Goal: Transaction & Acquisition: Purchase product/service

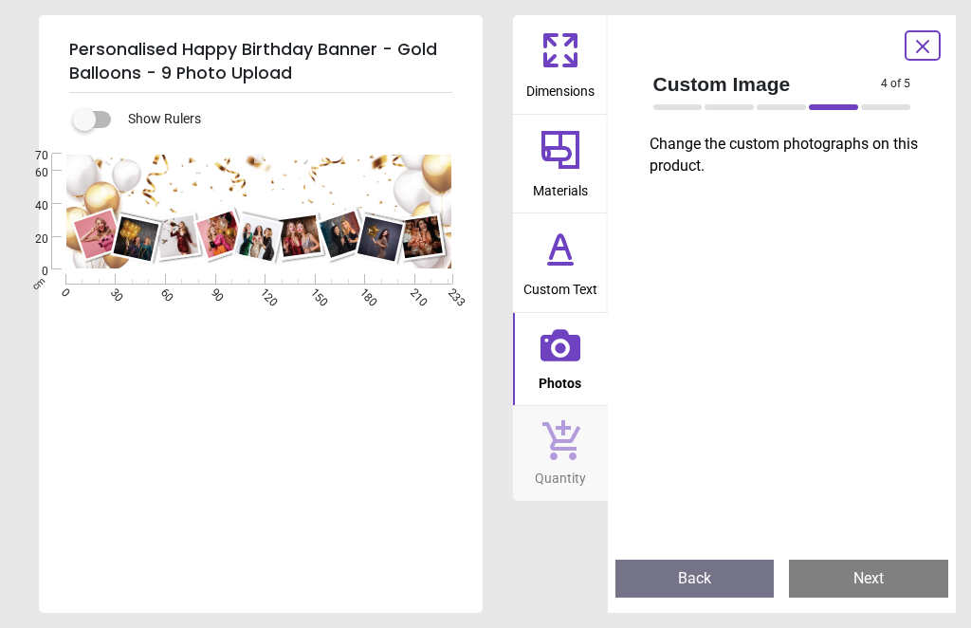
type textarea "**********"
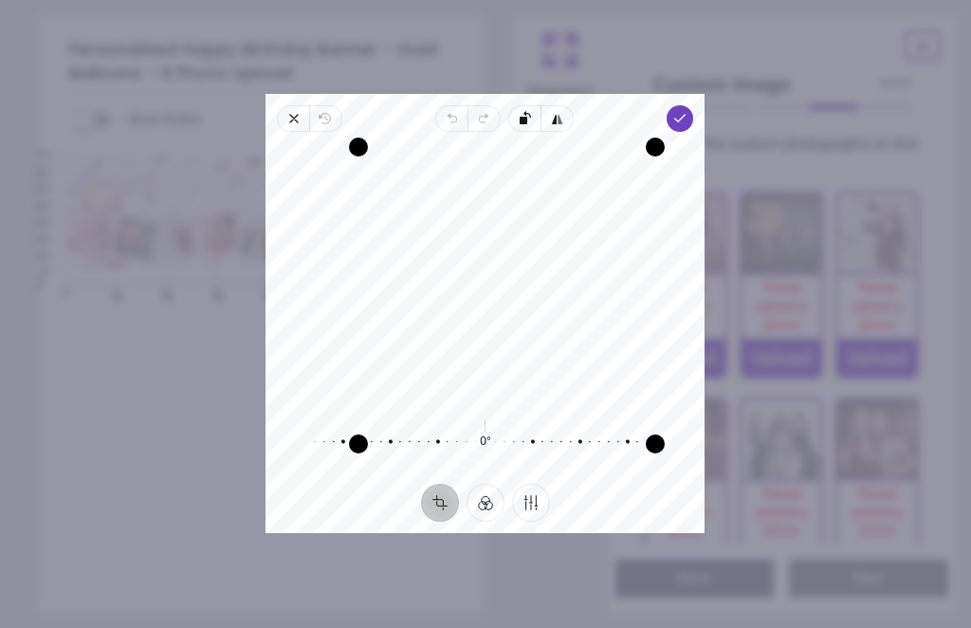
click at [694, 105] on span "Done" at bounding box center [680, 118] width 27 height 27
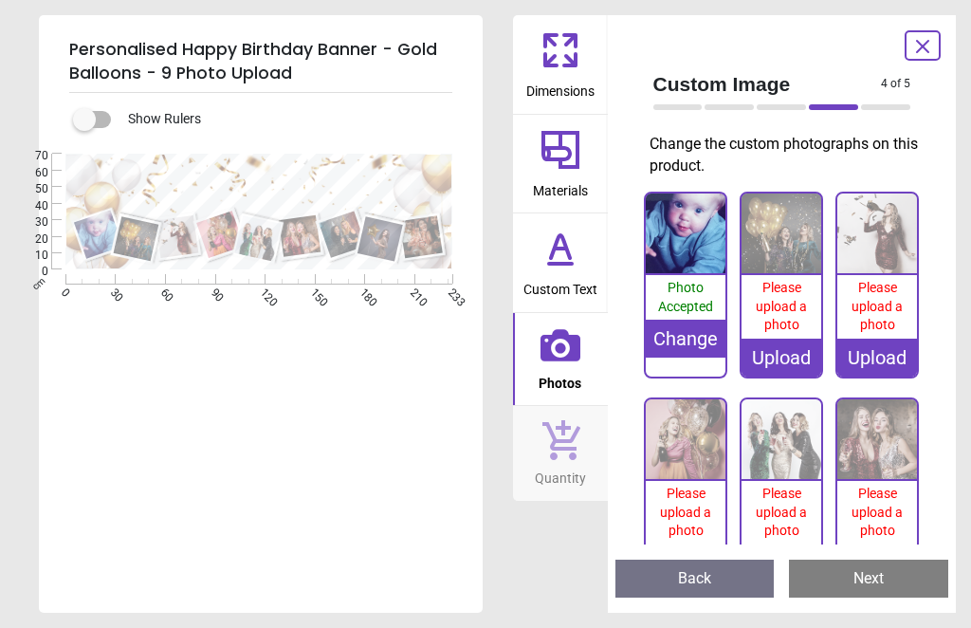
click at [690, 326] on div "Change" at bounding box center [686, 339] width 80 height 38
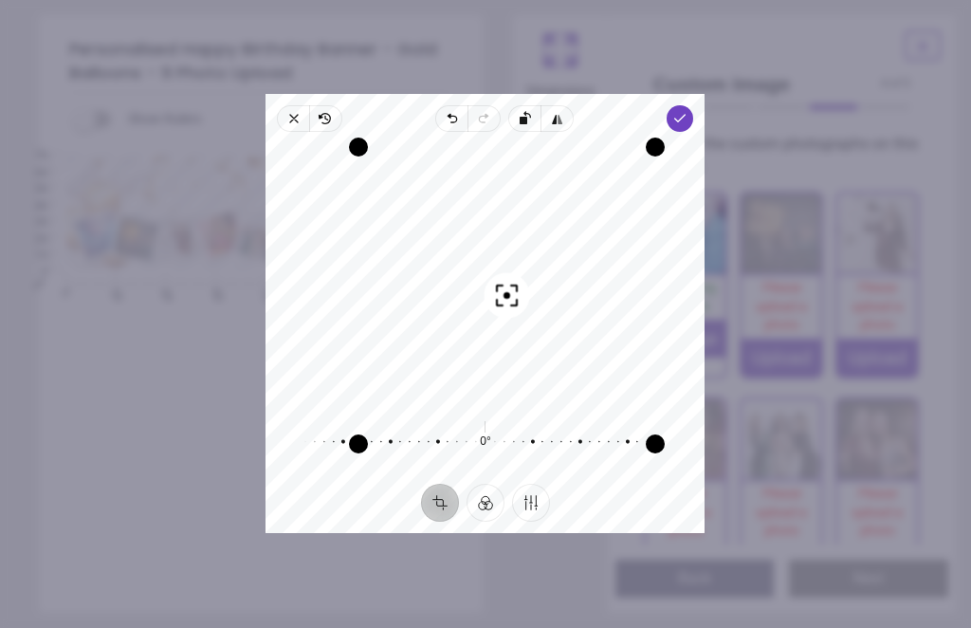
click at [694, 105] on span "Done" at bounding box center [680, 118] width 27 height 27
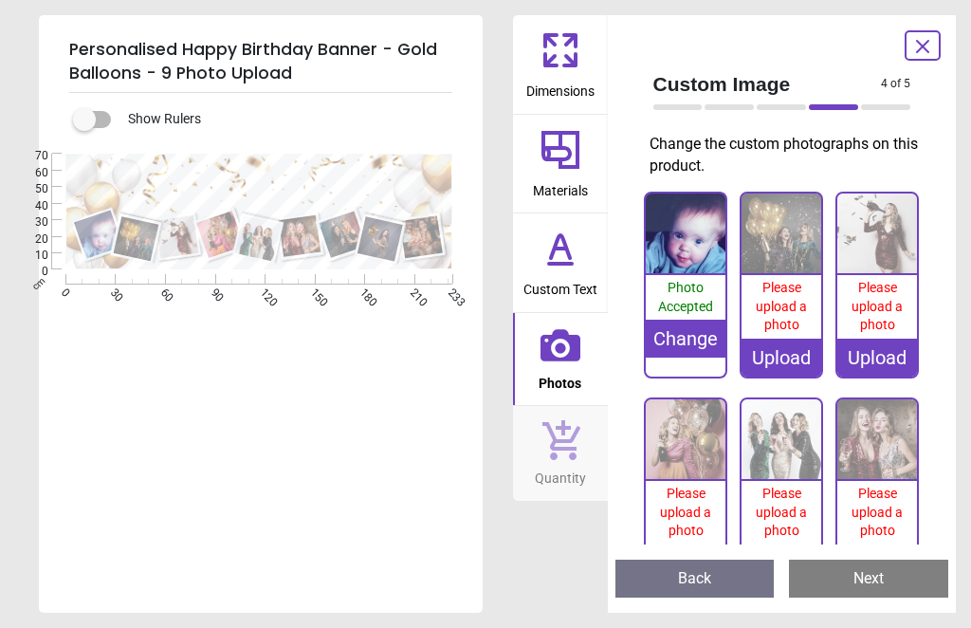
click at [777, 233] on img at bounding box center [781, 233] width 80 height 80
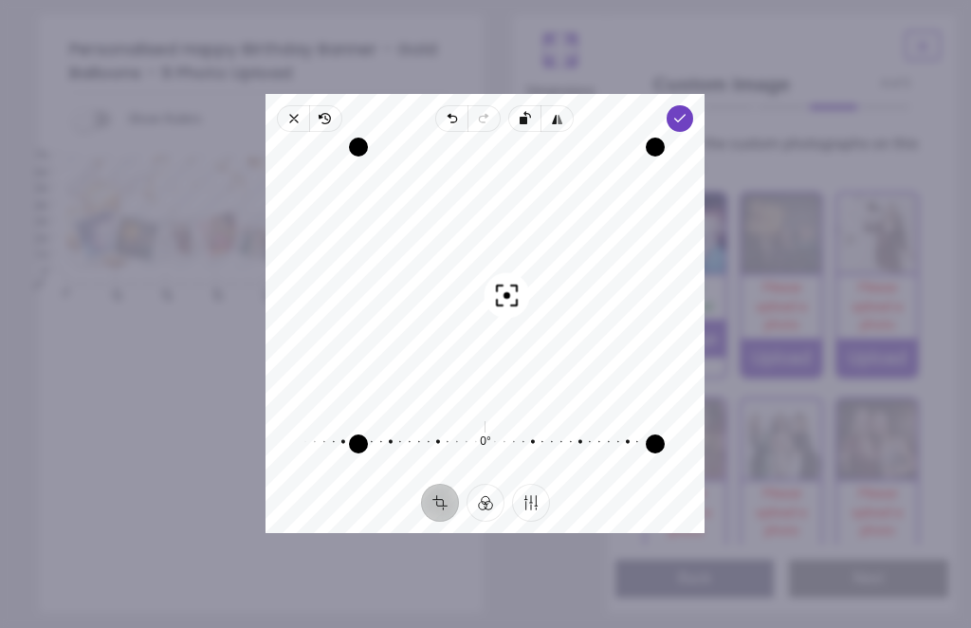
click at [438, 520] on button "Crop" at bounding box center [440, 503] width 38 height 38
click at [694, 105] on span "Done" at bounding box center [680, 118] width 27 height 27
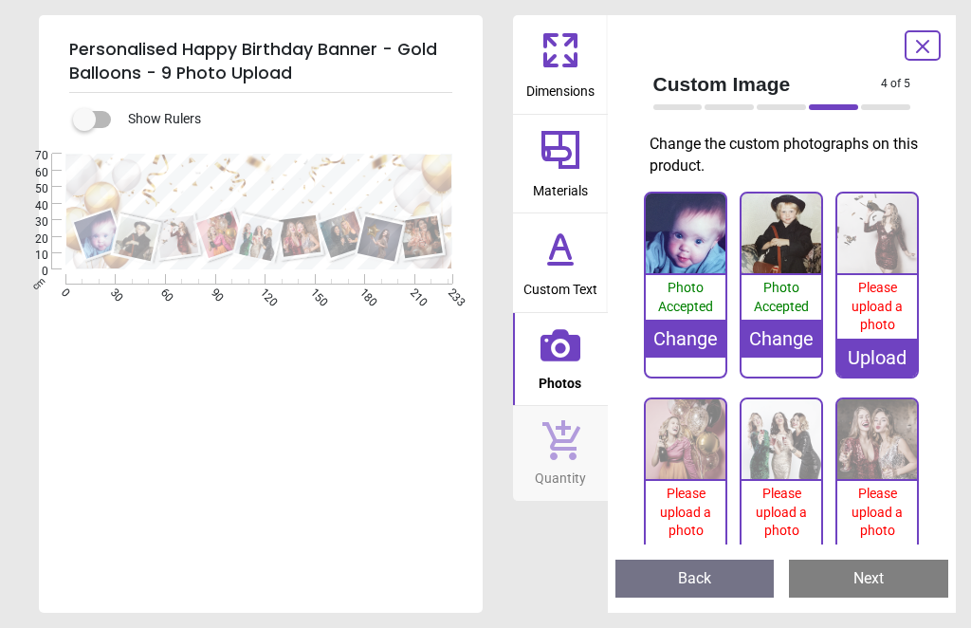
click at [878, 220] on img at bounding box center [877, 233] width 80 height 80
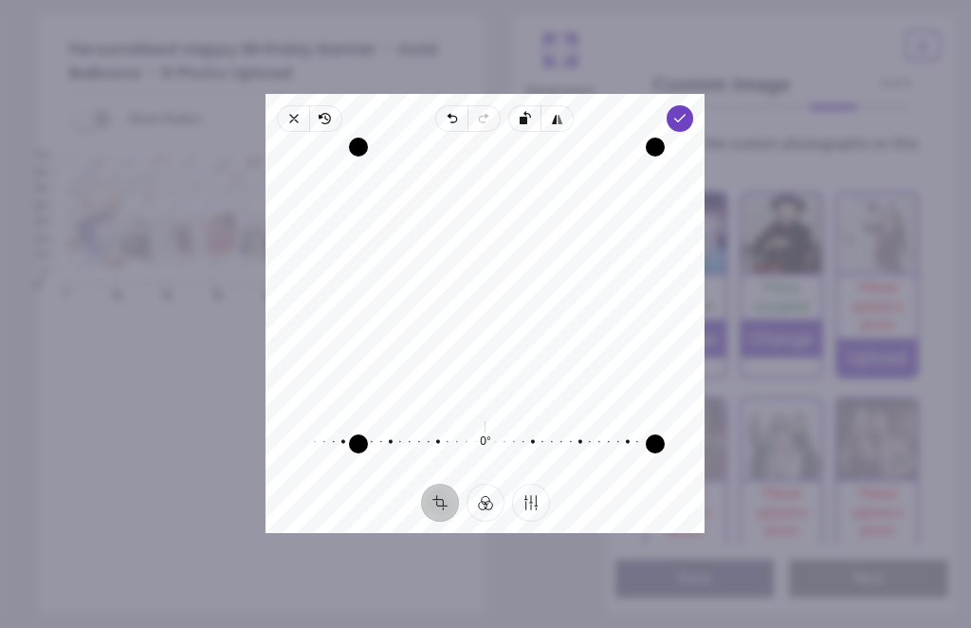
click at [688, 111] on icon "button" at bounding box center [680, 118] width 15 height 15
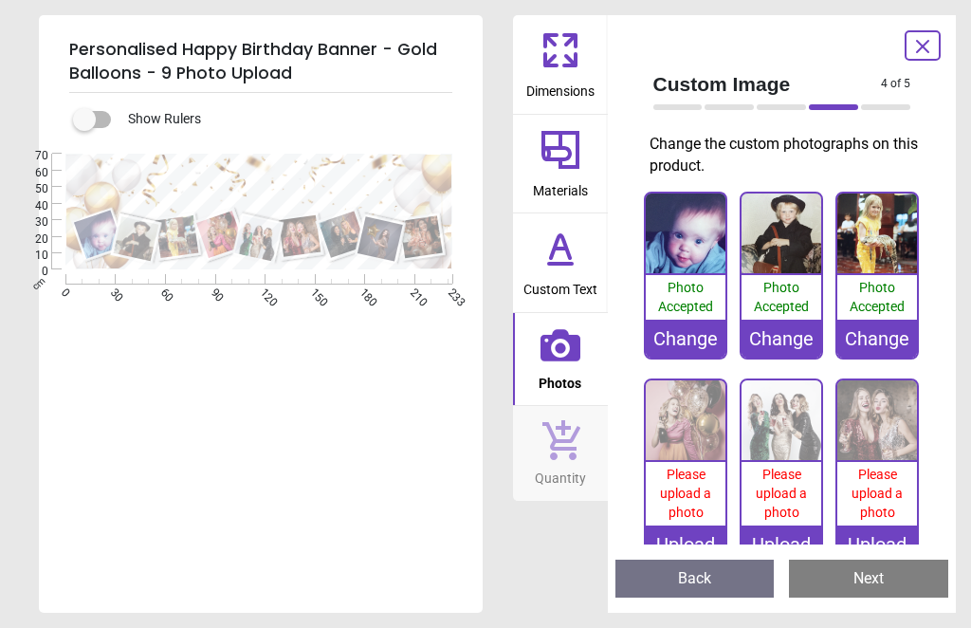
click at [677, 413] on img at bounding box center [686, 420] width 80 height 80
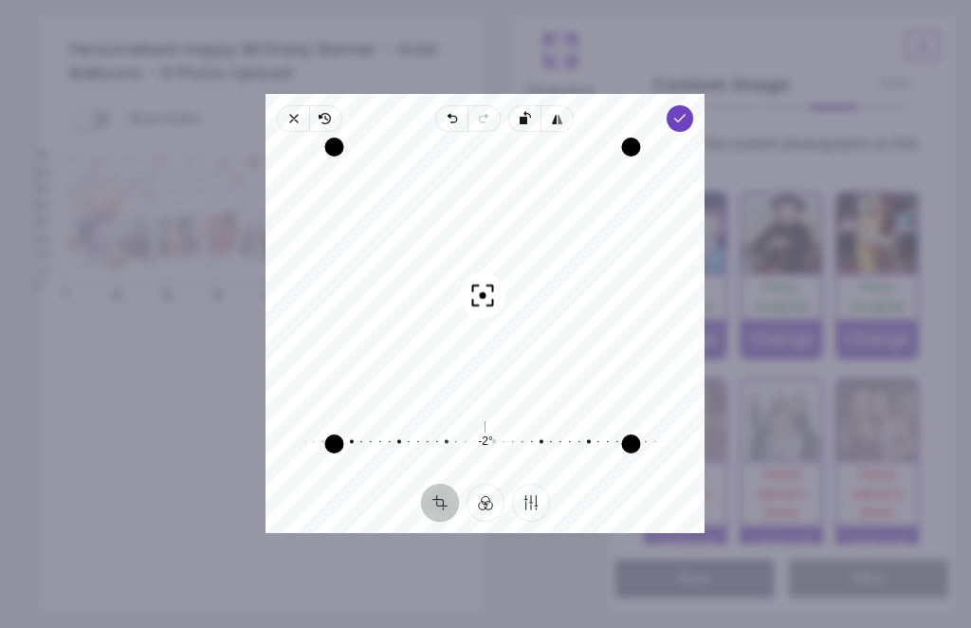
click at [688, 111] on icon "button" at bounding box center [680, 118] width 15 height 15
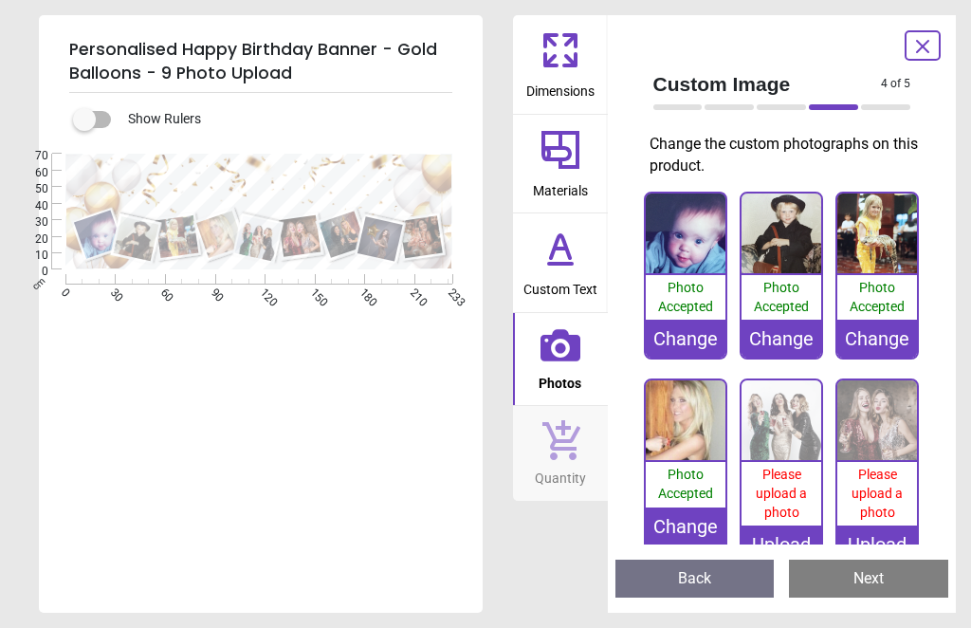
click at [772, 421] on img at bounding box center [781, 420] width 80 height 80
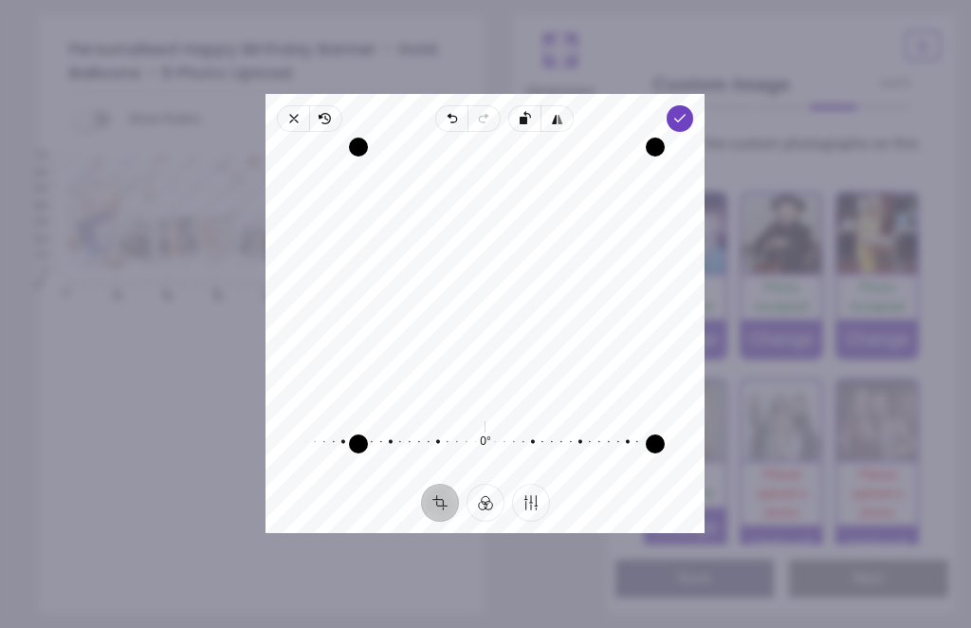
click at [693, 105] on span "Done" at bounding box center [680, 118] width 27 height 27
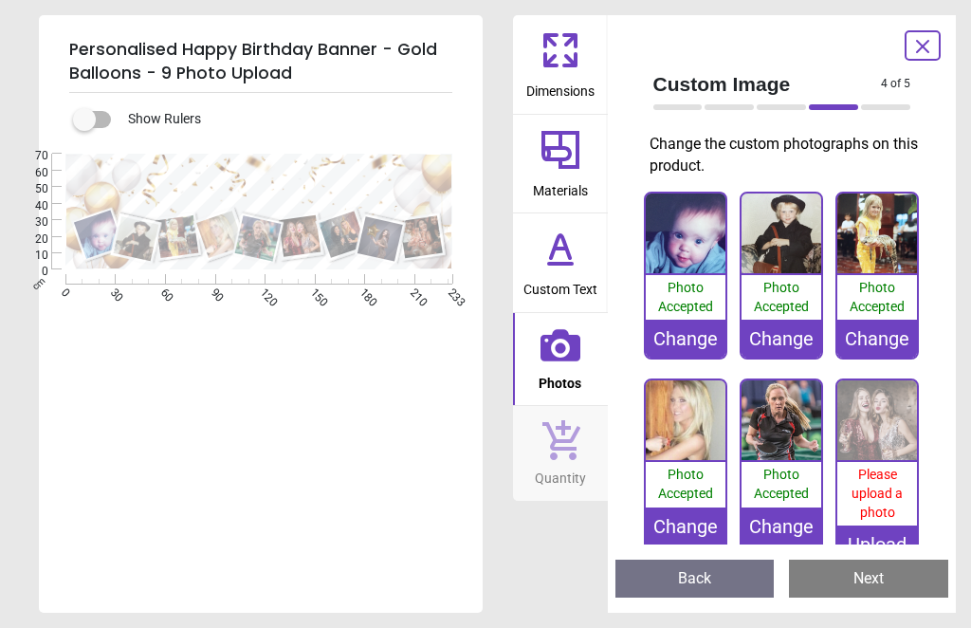
click at [874, 429] on img at bounding box center [877, 420] width 80 height 80
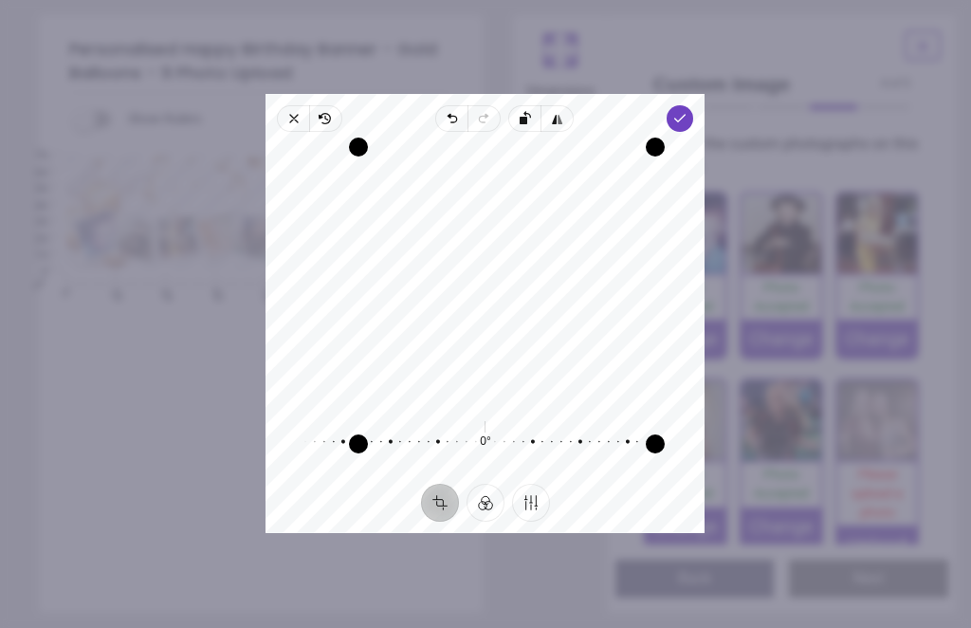
click at [692, 105] on span "Done" at bounding box center [680, 118] width 27 height 27
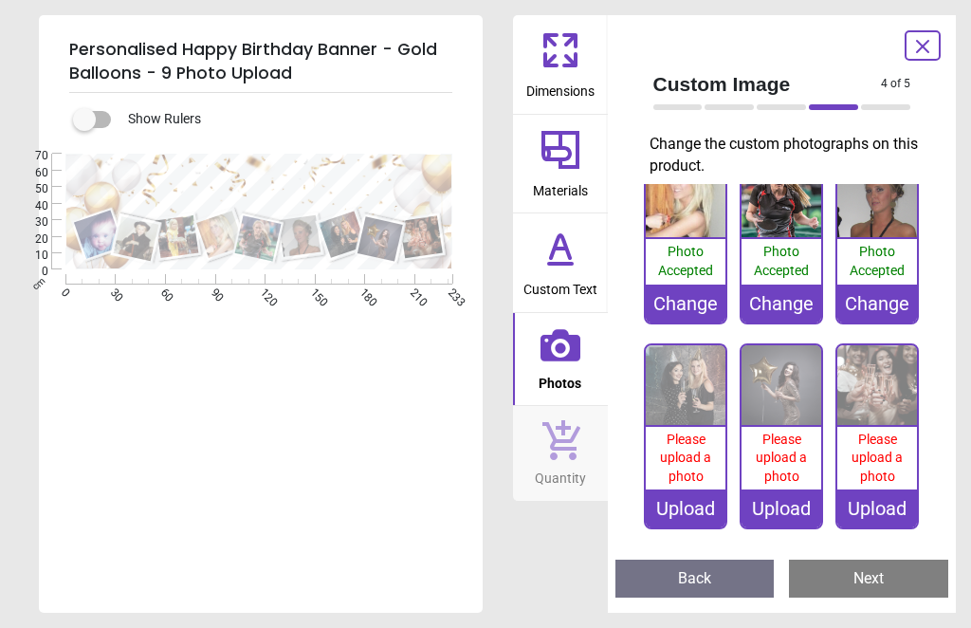
scroll to position [222, 0]
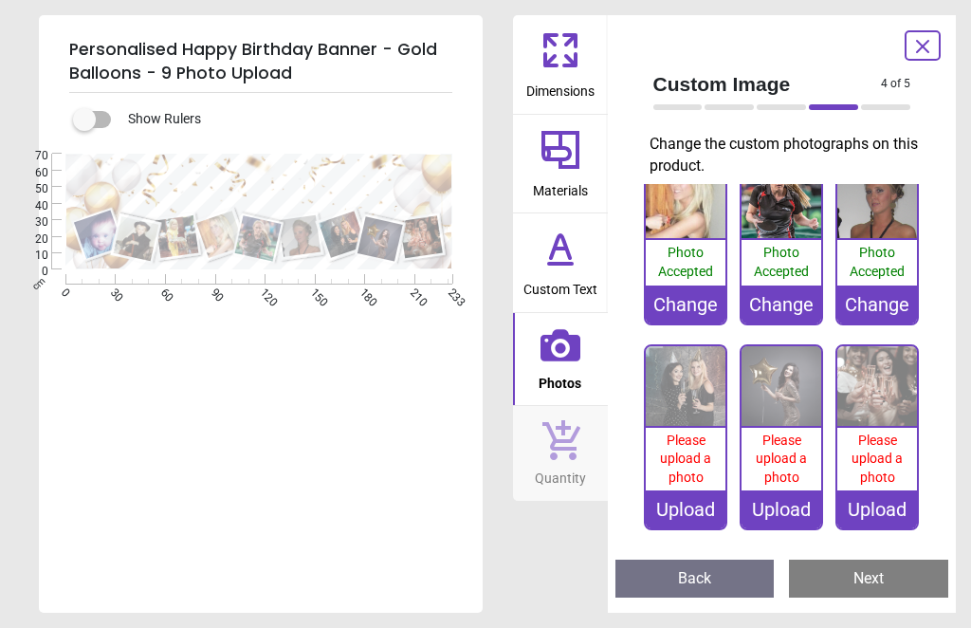
click at [881, 468] on span "Please upload a photo" at bounding box center [876, 458] width 51 height 52
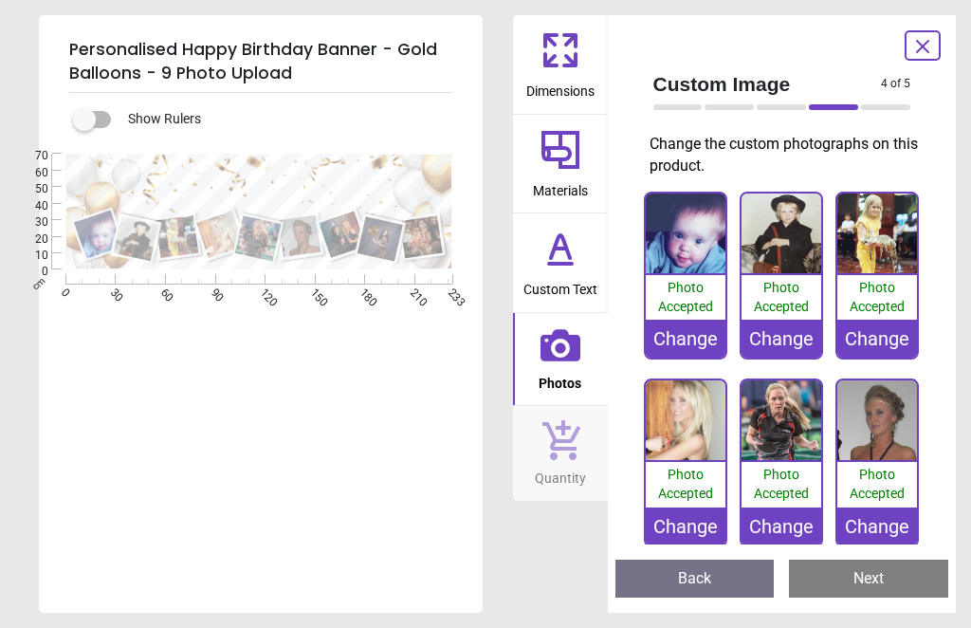
scroll to position [222, 0]
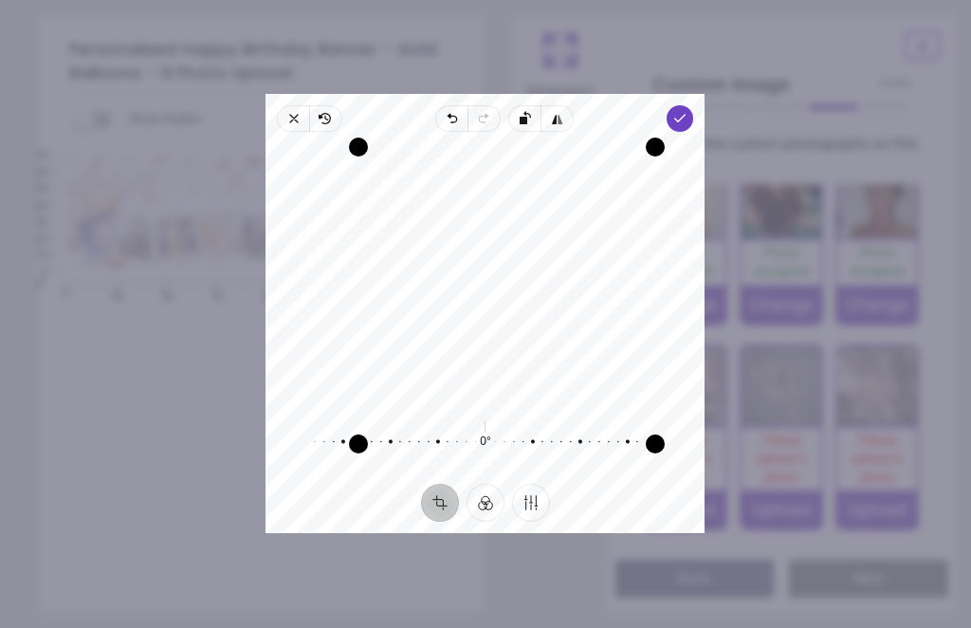
click at [685, 115] on polyline "button" at bounding box center [680, 118] width 10 height 7
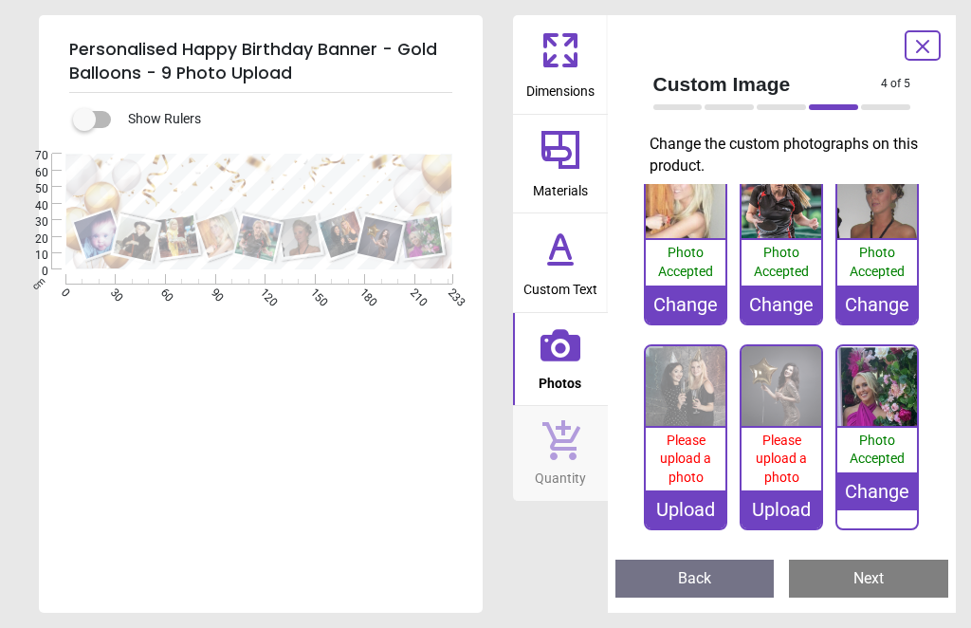
click at [771, 388] on img at bounding box center [781, 386] width 80 height 80
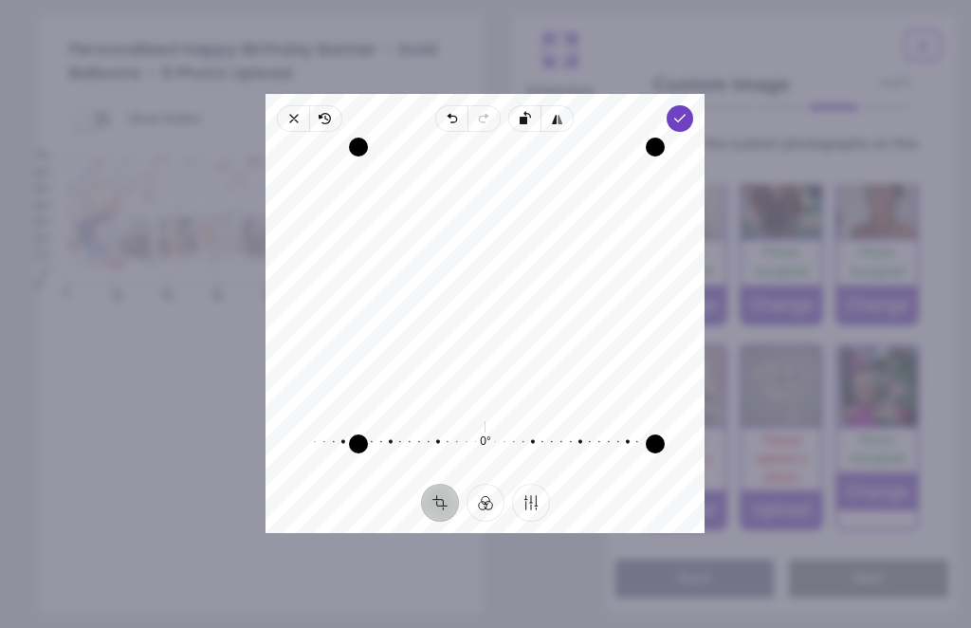
click at [694, 105] on span "Done" at bounding box center [680, 118] width 27 height 27
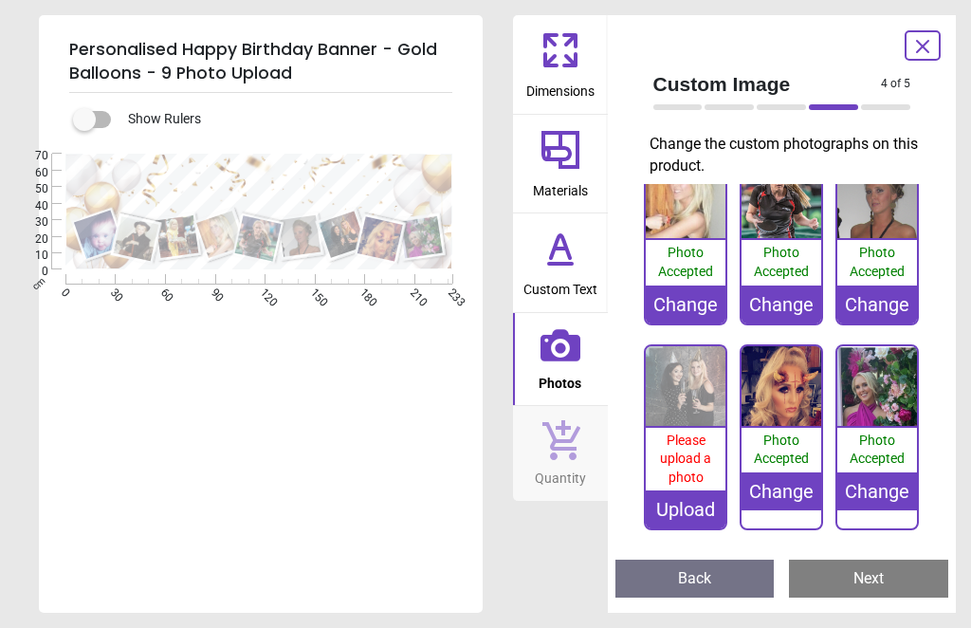
click at [687, 387] on img at bounding box center [686, 386] width 80 height 80
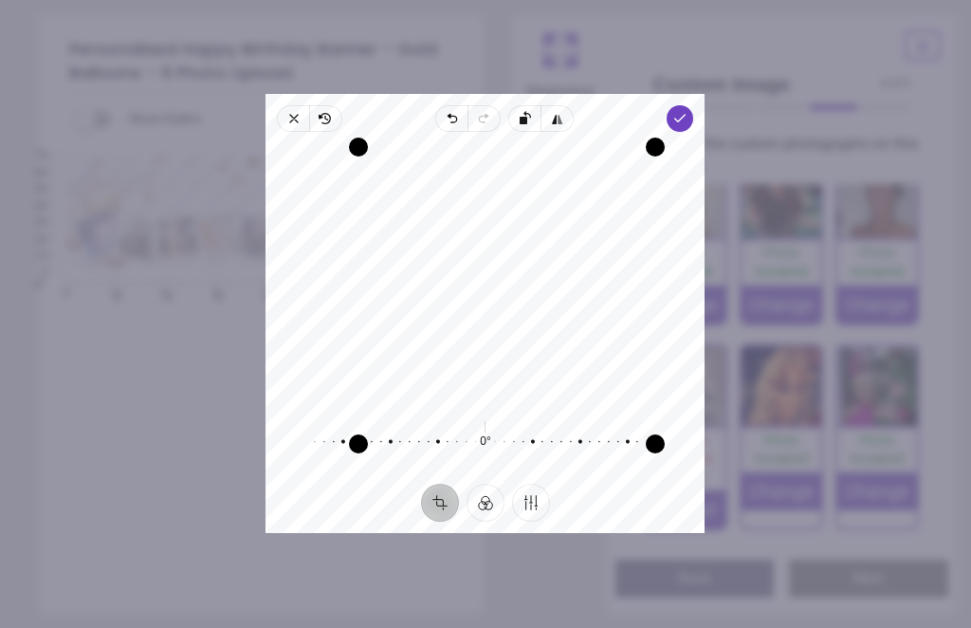
click at [688, 111] on icon "button" at bounding box center [680, 118] width 15 height 15
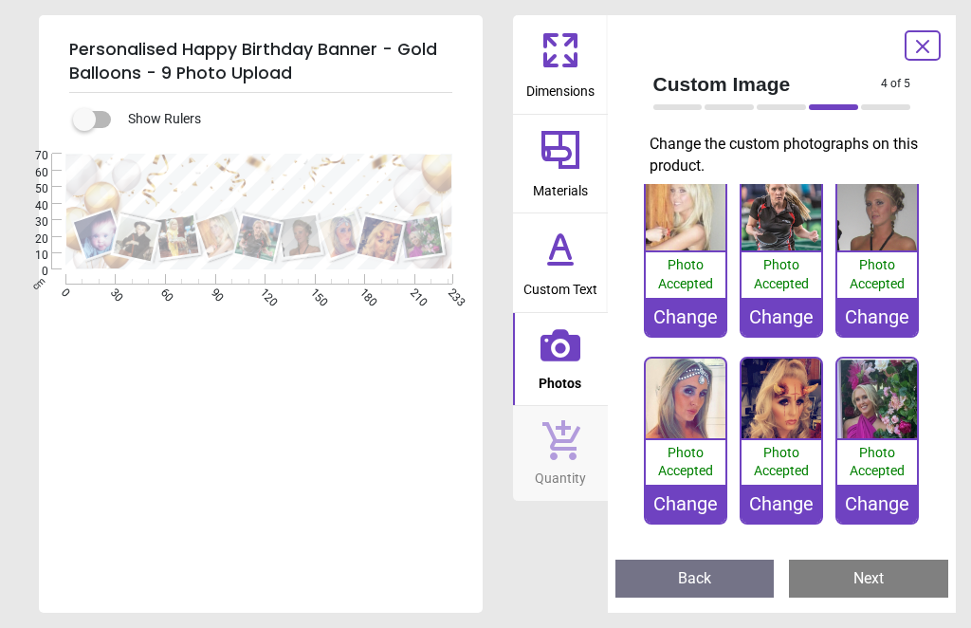
scroll to position [204, 0]
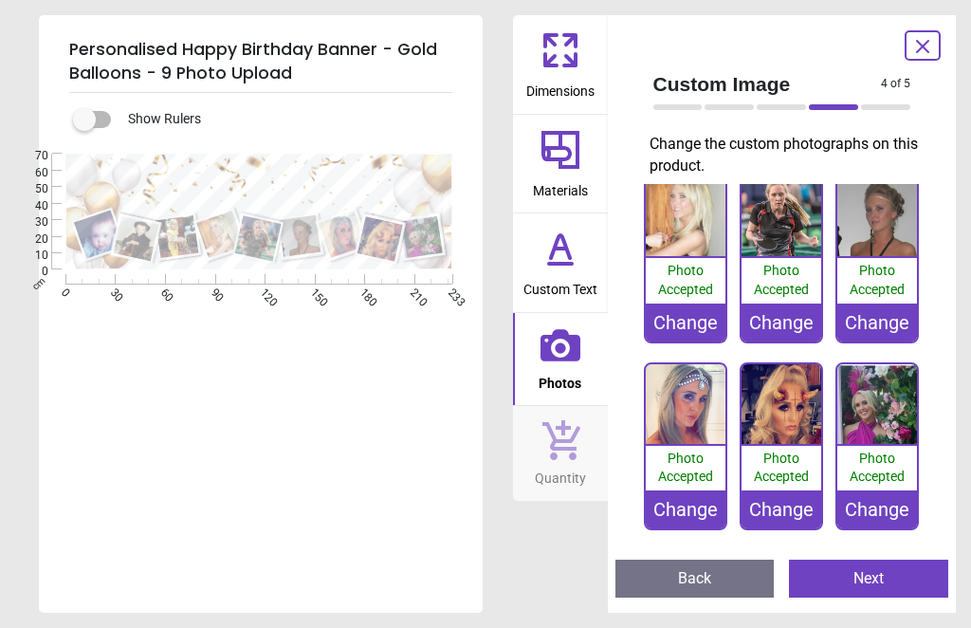
click at [867, 575] on button "Next" at bounding box center [868, 578] width 159 height 38
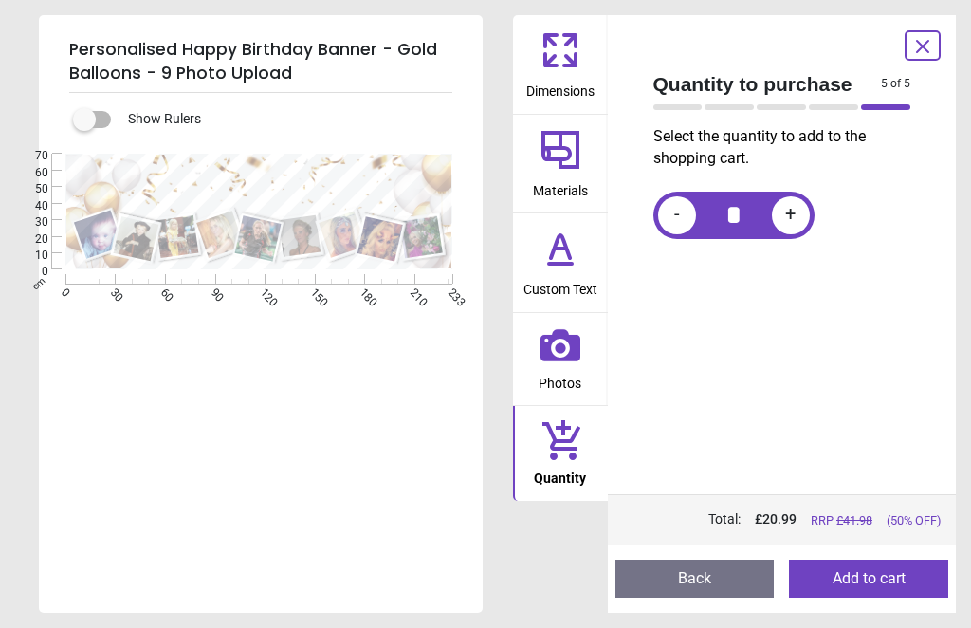
click at [861, 575] on button "Add to cart" at bounding box center [868, 578] width 159 height 38
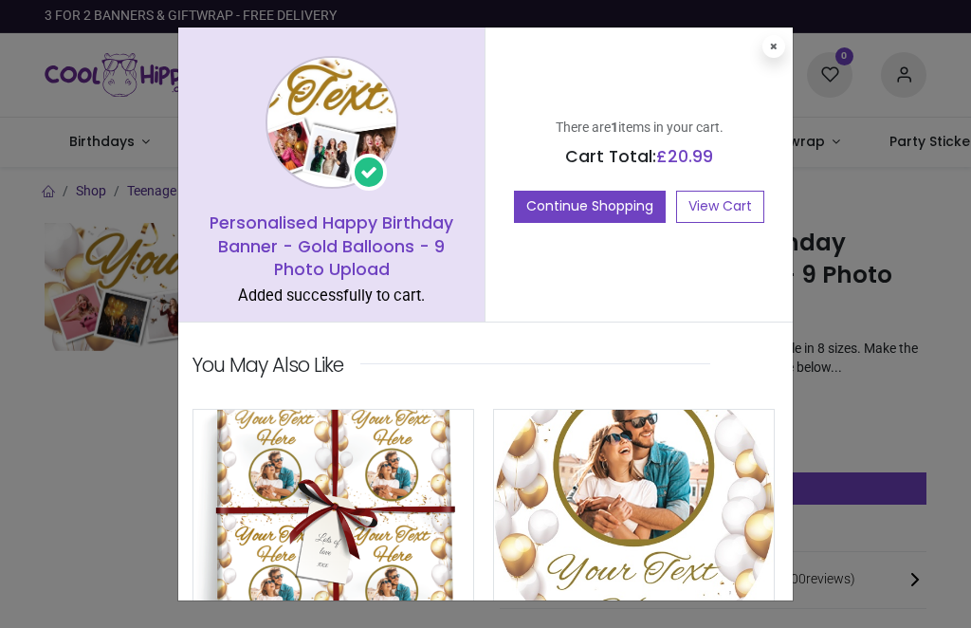
click at [727, 201] on link "View Cart" at bounding box center [720, 207] width 88 height 32
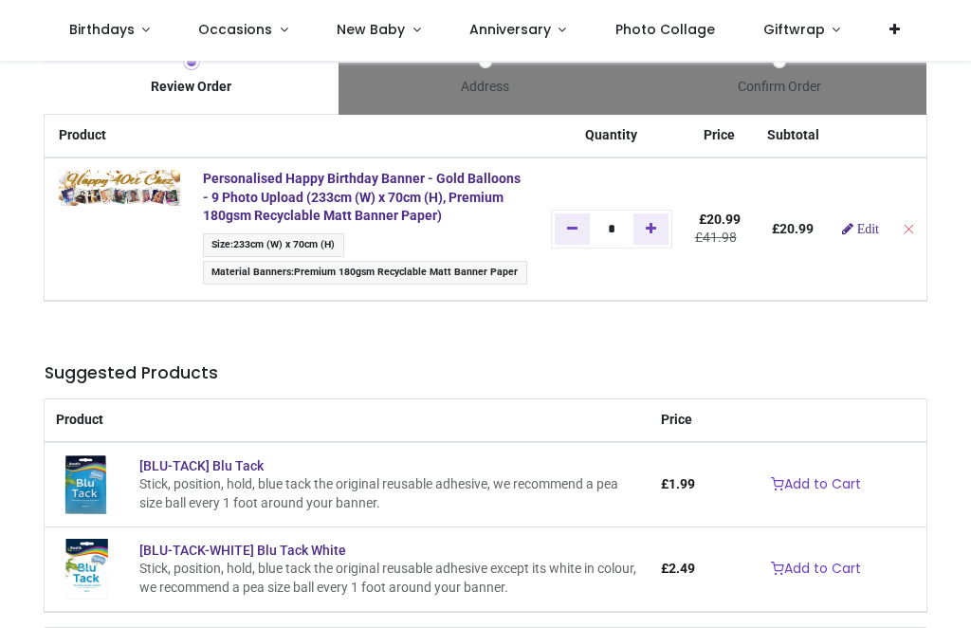
scroll to position [35, 0]
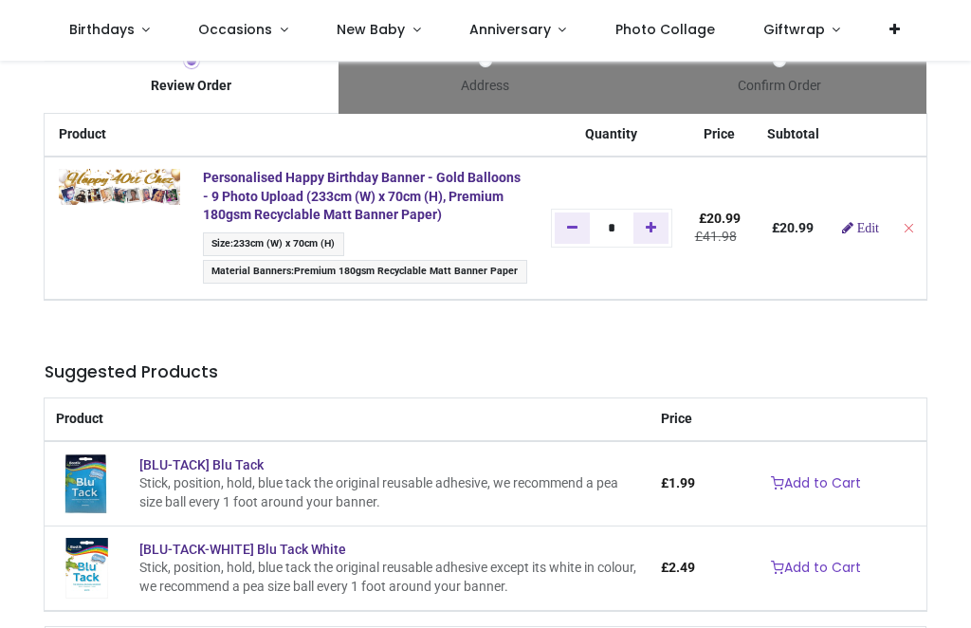
click at [879, 222] on link "Edit" at bounding box center [860, 227] width 37 height 13
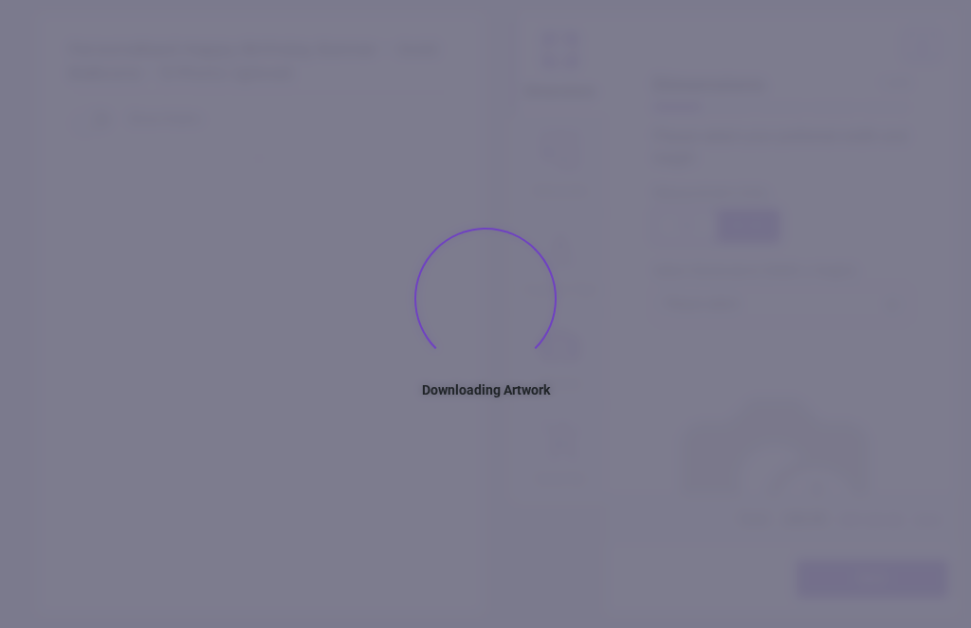
scroll to position [368, 0]
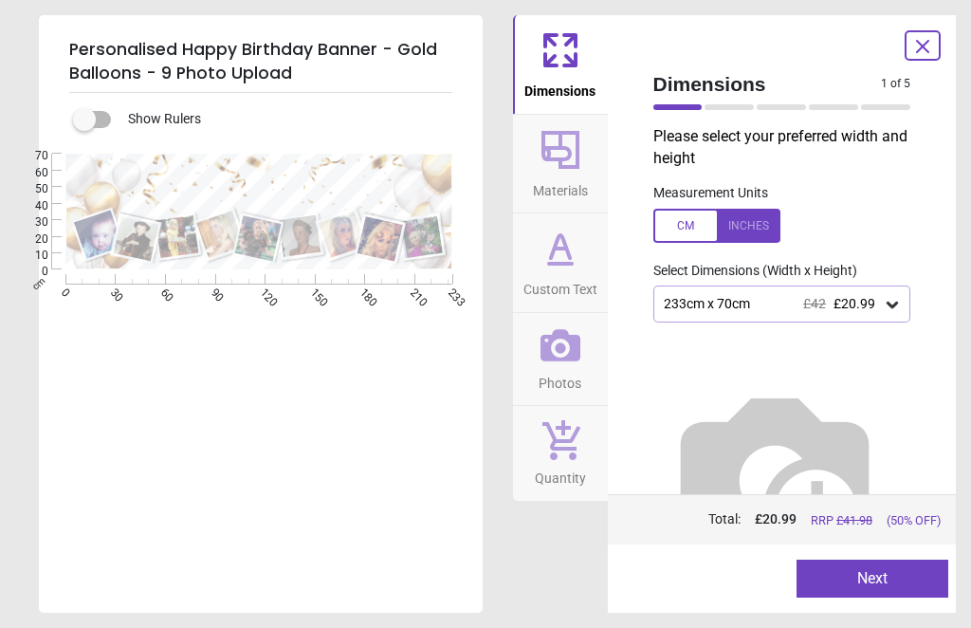
type textarea "**********"
click at [572, 232] on icon at bounding box center [561, 249] width 46 height 46
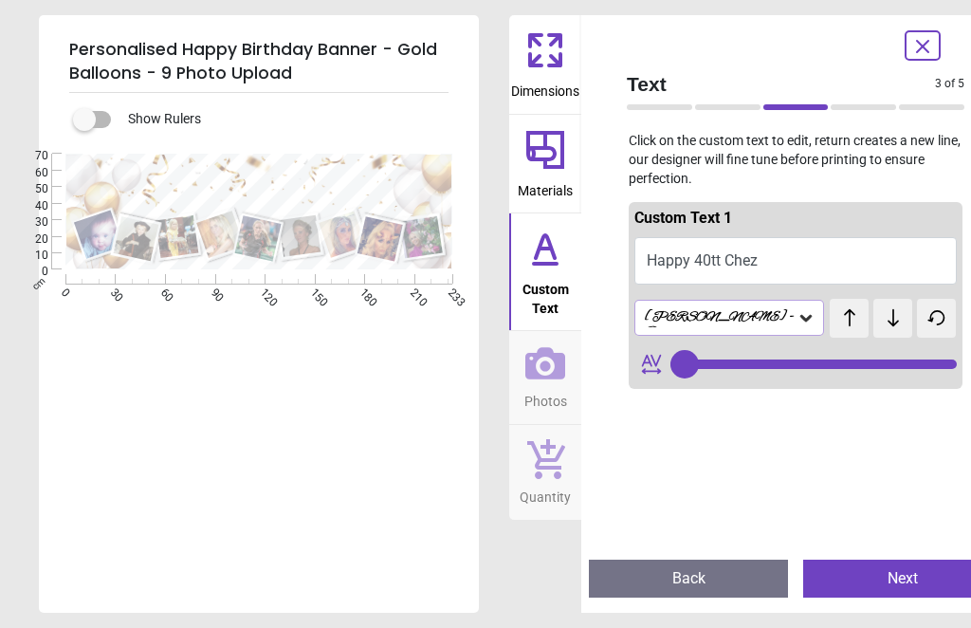
type input "**"
click at [748, 252] on button "Happy 40tt Chez" at bounding box center [795, 260] width 322 height 47
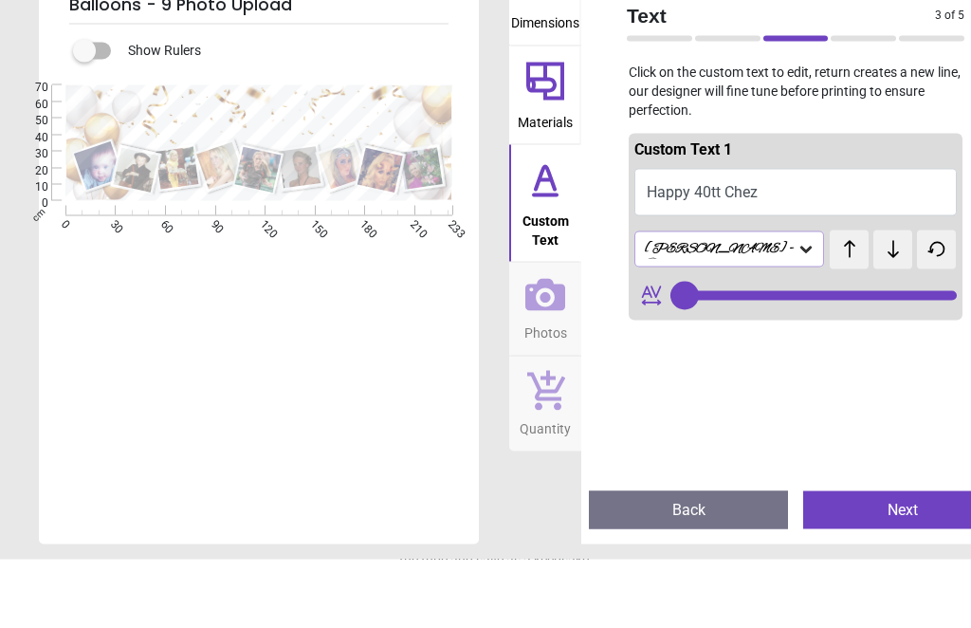
click at [749, 237] on button "Happy 40tt Chez" at bounding box center [795, 260] width 322 height 47
click at [755, 237] on button "Happy 40tt Chez" at bounding box center [795, 260] width 322 height 47
click at [795, 237] on button "Happy 40tt Chez" at bounding box center [795, 260] width 322 height 47
click at [698, 237] on button "Happy 40tt Chez" at bounding box center [795, 260] width 322 height 47
click at [737, 237] on button "Happy 40tt Chez" at bounding box center [795, 260] width 322 height 47
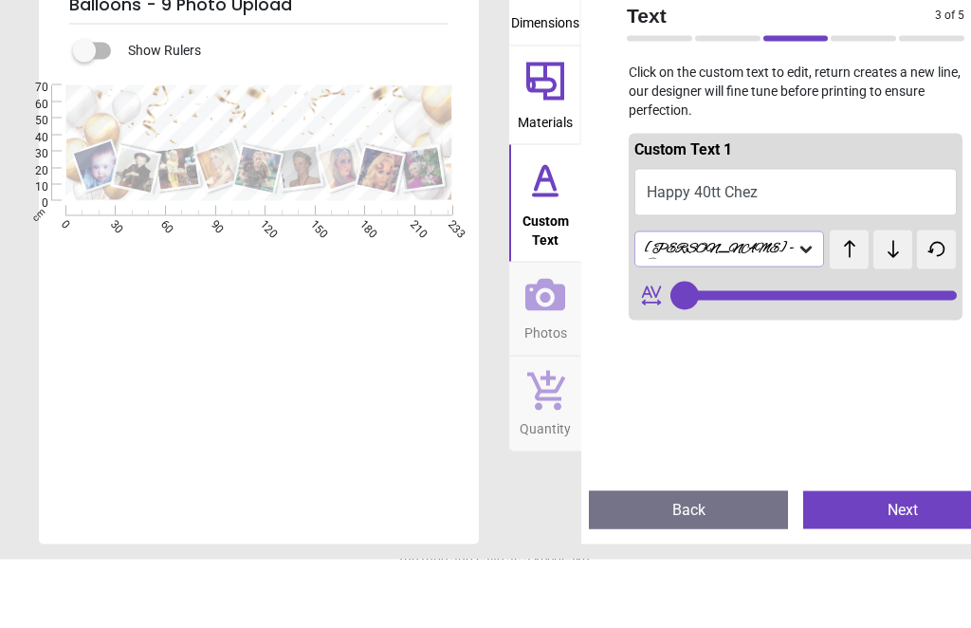
click at [751, 237] on button "Happy 40tt Chez" at bounding box center [795, 260] width 322 height 47
click at [566, 226] on icon at bounding box center [545, 249] width 46 height 46
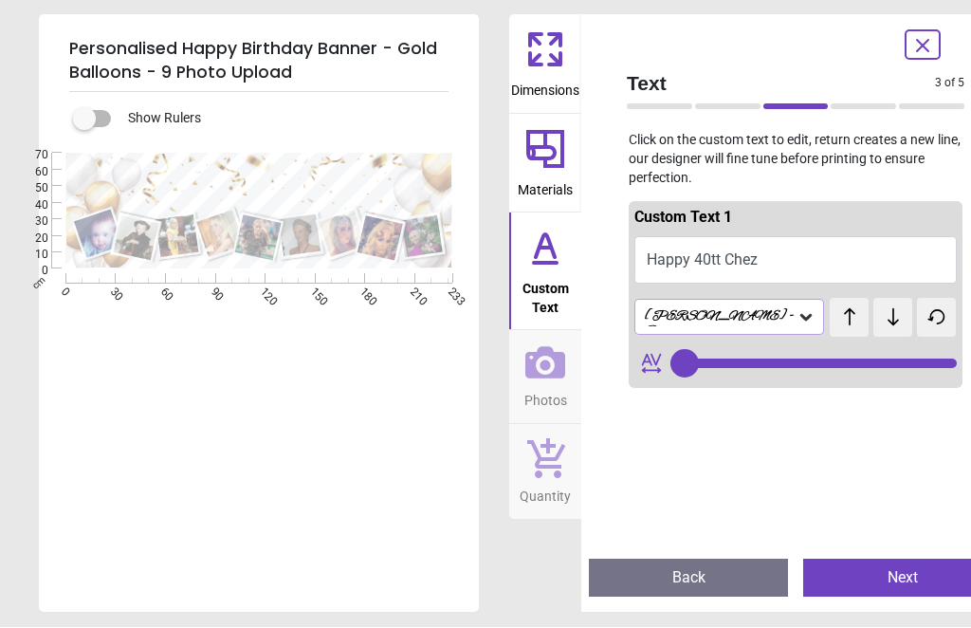
click at [746, 261] on button "Happy 40tt Chez" at bounding box center [795, 260] width 322 height 47
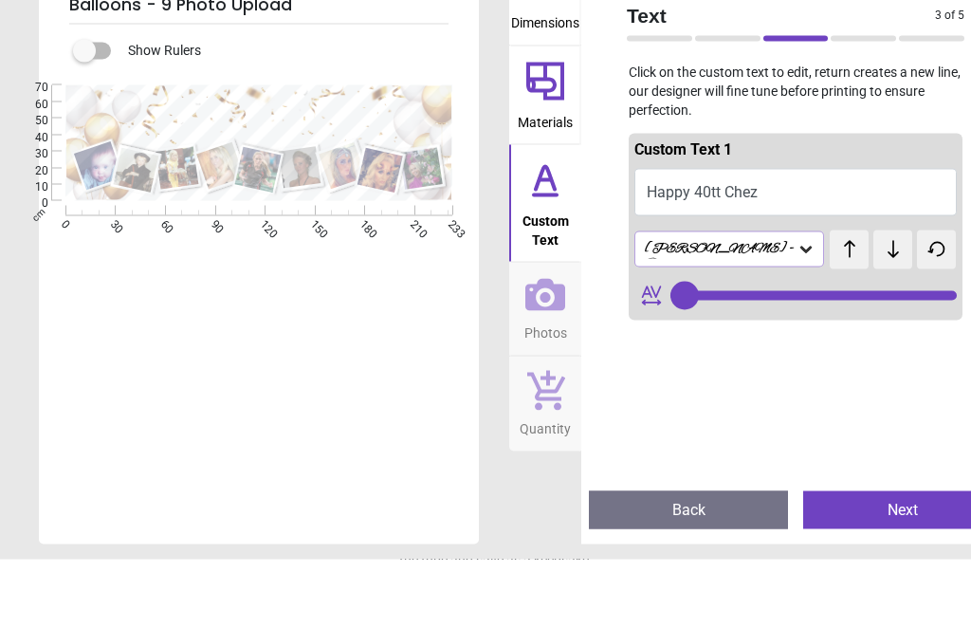
click at [756, 237] on button "Happy 40tt Chez" at bounding box center [795, 260] width 322 height 47
click at [683, 237] on button "Happy 40tt Chez" at bounding box center [795, 260] width 322 height 47
click at [735, 237] on button "Happy 40tt Chez" at bounding box center [795, 260] width 322 height 47
click at [807, 237] on button "Happy 40tt Chez" at bounding box center [795, 260] width 322 height 47
click at [824, 237] on button "Happy 40tt Chez" at bounding box center [795, 260] width 322 height 47
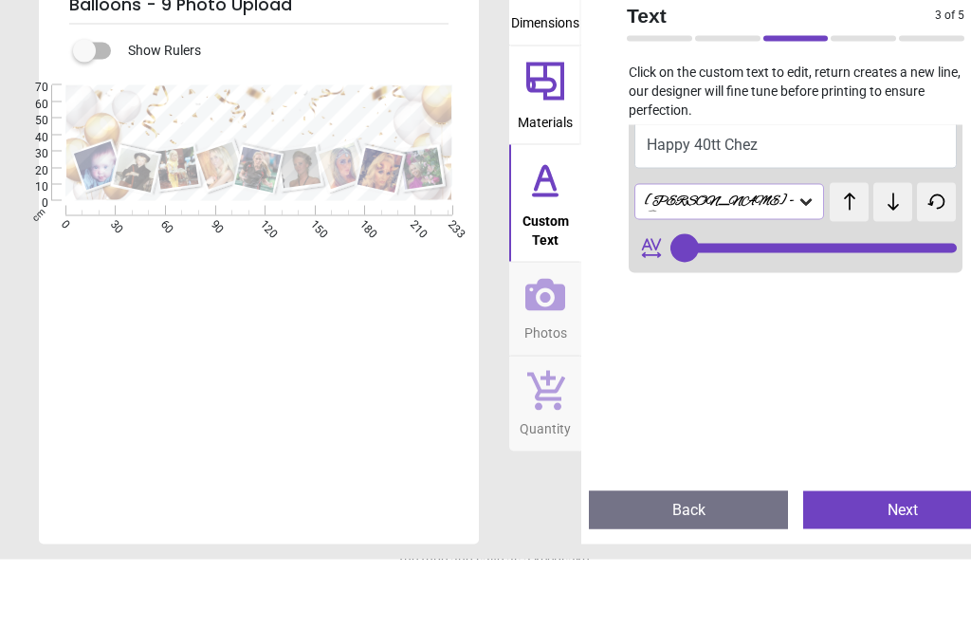
scroll to position [46, 0]
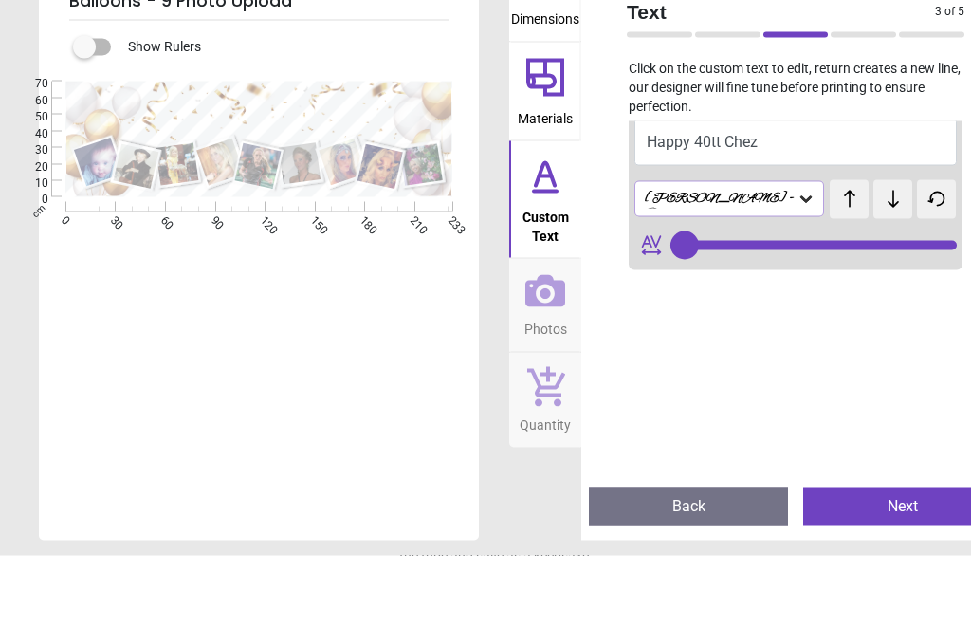
click at [644, 198] on button at bounding box center [636, 201] width 15 height 6
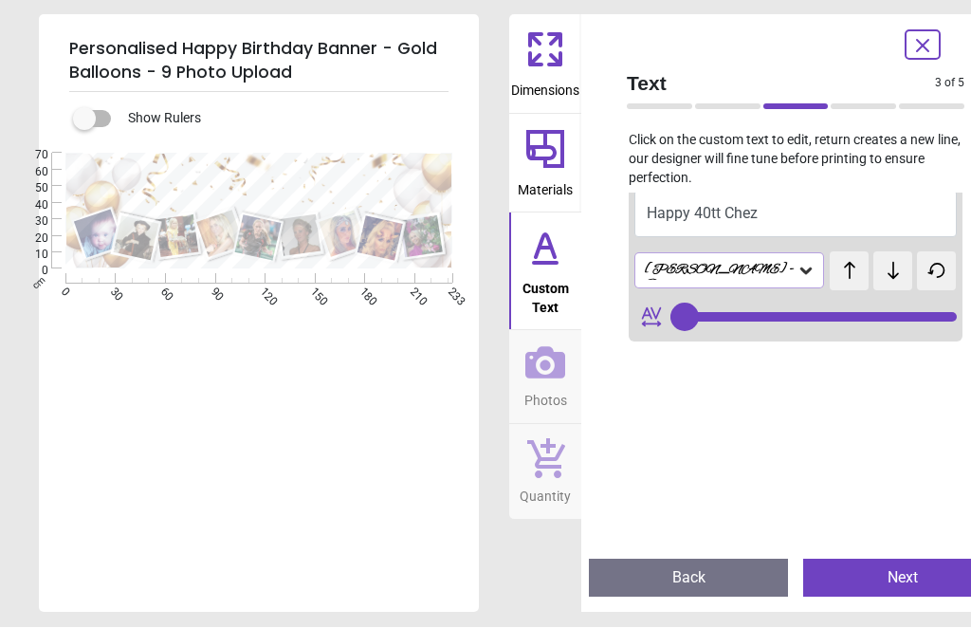
click at [695, 200] on button "Happy 40tt Chez" at bounding box center [795, 214] width 322 height 47
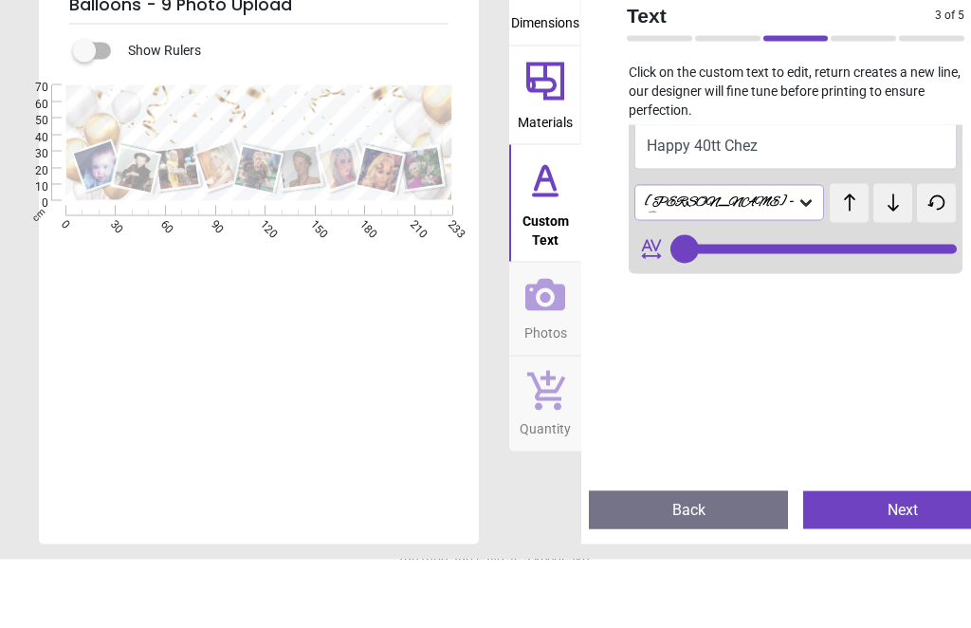
click at [759, 191] on button "Happy 40tt Chez" at bounding box center [795, 214] width 322 height 47
click at [823, 191] on button "Happy 40tt Chez" at bounding box center [795, 214] width 322 height 47
type textarea "**********"
type input "**"
type textarea "**********"
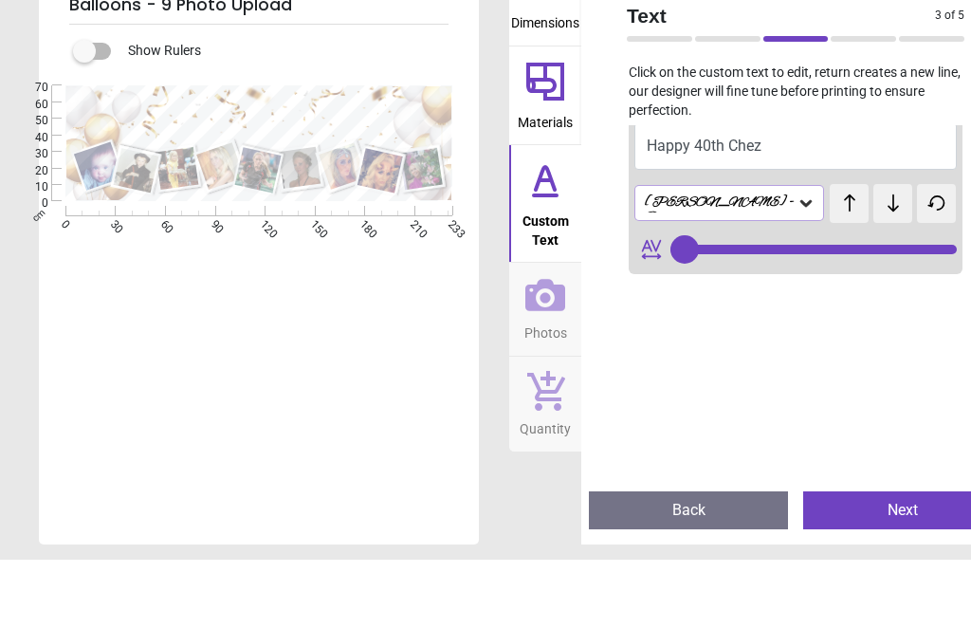
type input "**"
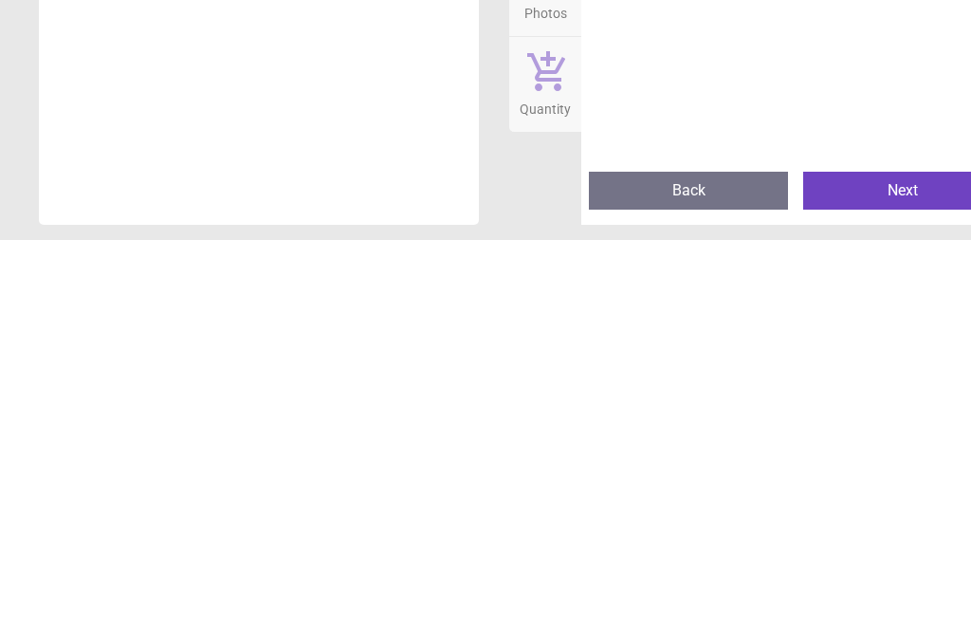
type textarea "**********"
click at [868, 559] on button "Next" at bounding box center [902, 578] width 199 height 38
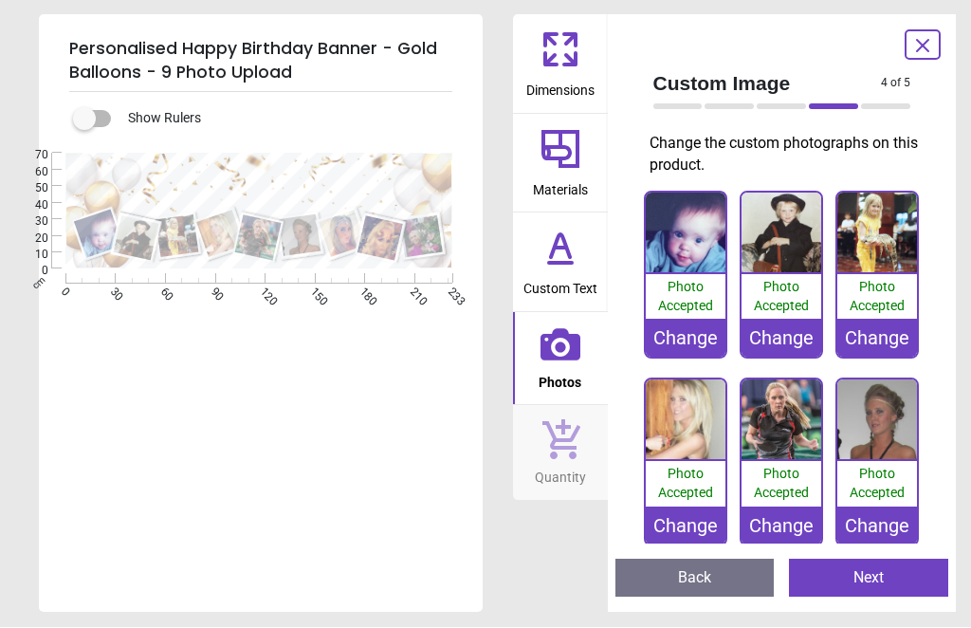
click at [62, 411] on div ".cls-1 { filter: url(#drop-shadow-2); } .cls-1, .cls-2, .cls-3, .cls-4, .cls-5,…" at bounding box center [259, 342] width 440 height 376
click at [840, 570] on button "Next" at bounding box center [868, 578] width 159 height 38
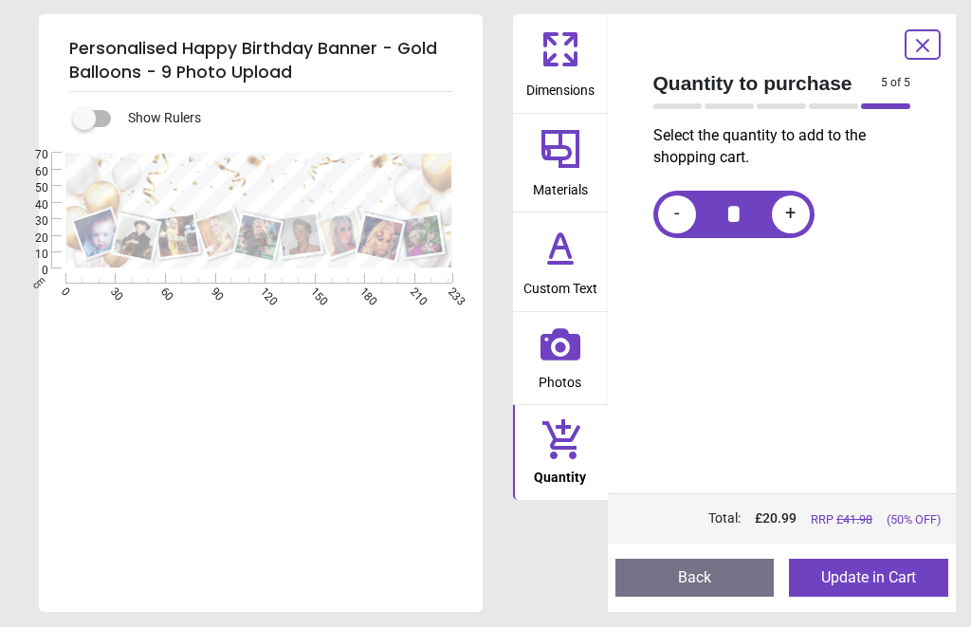
click at [850, 571] on button "Update in Cart" at bounding box center [868, 578] width 159 height 38
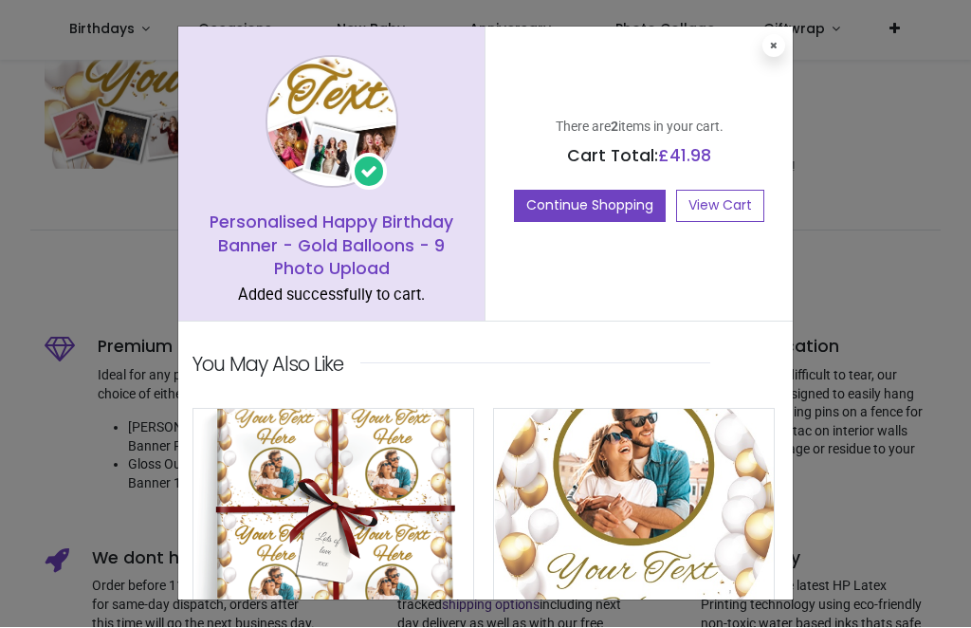
click at [718, 192] on link "View Cart" at bounding box center [720, 207] width 88 height 32
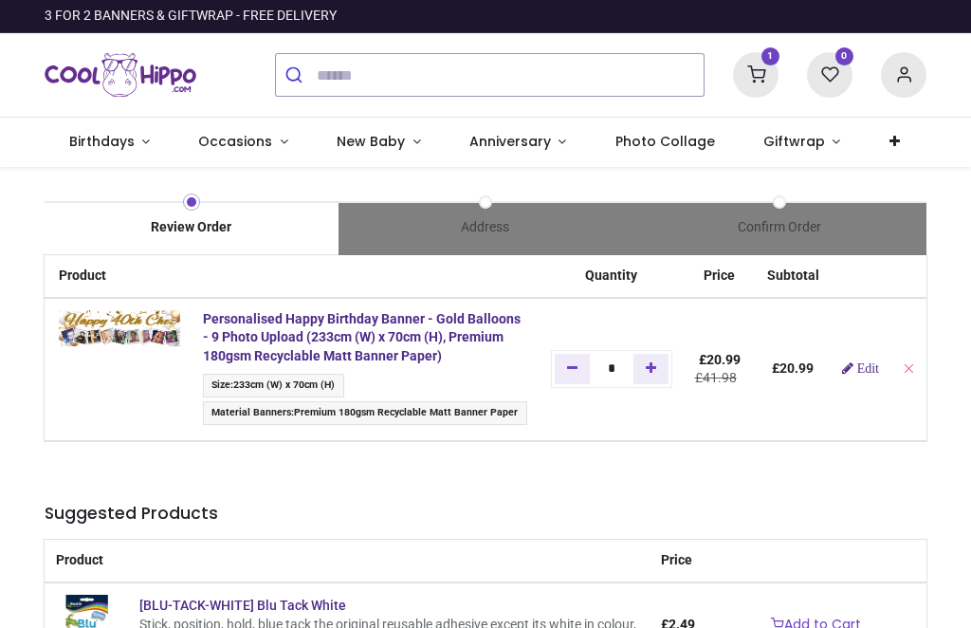
click at [177, 212] on div "Review Order" at bounding box center [192, 228] width 294 height 55
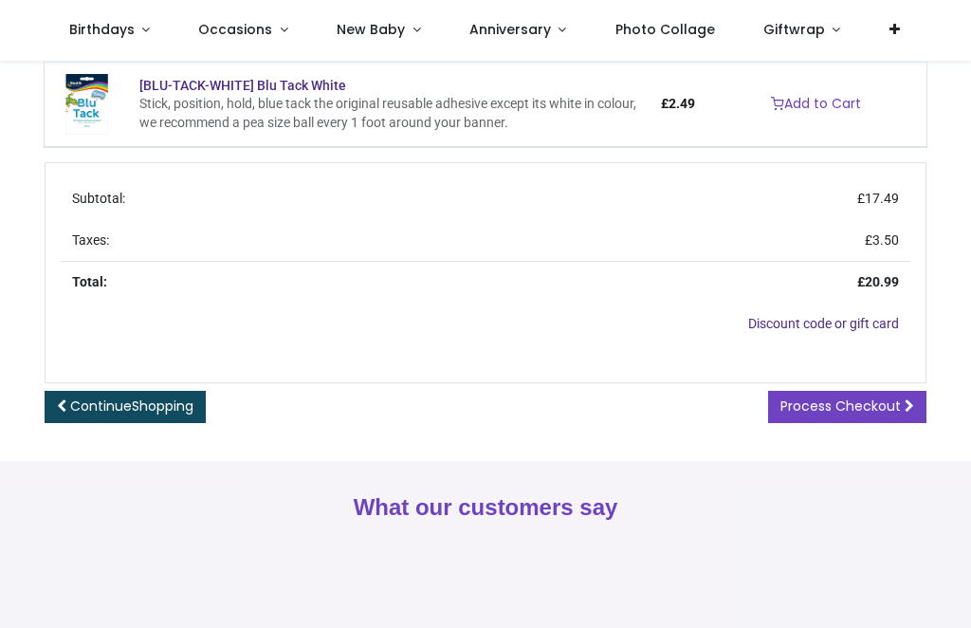
scroll to position [504, 0]
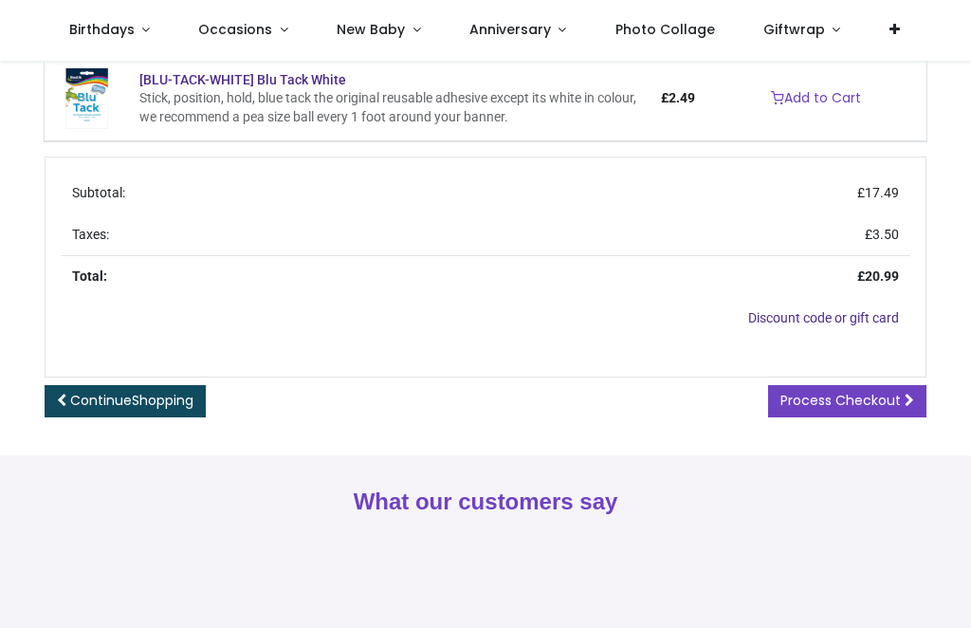
click at [843, 391] on span "Process Checkout" at bounding box center [840, 400] width 120 height 19
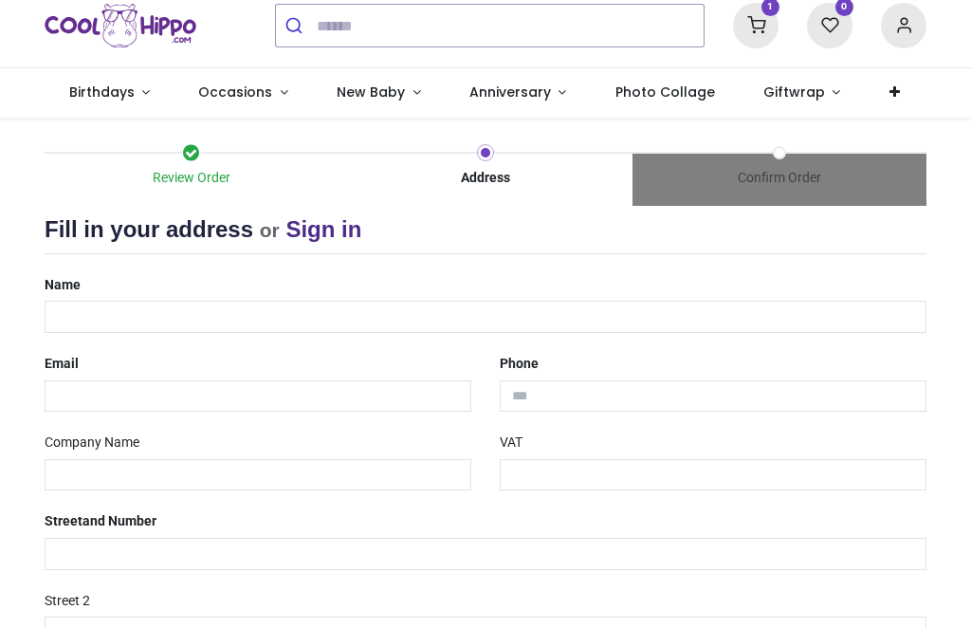
scroll to position [82, 0]
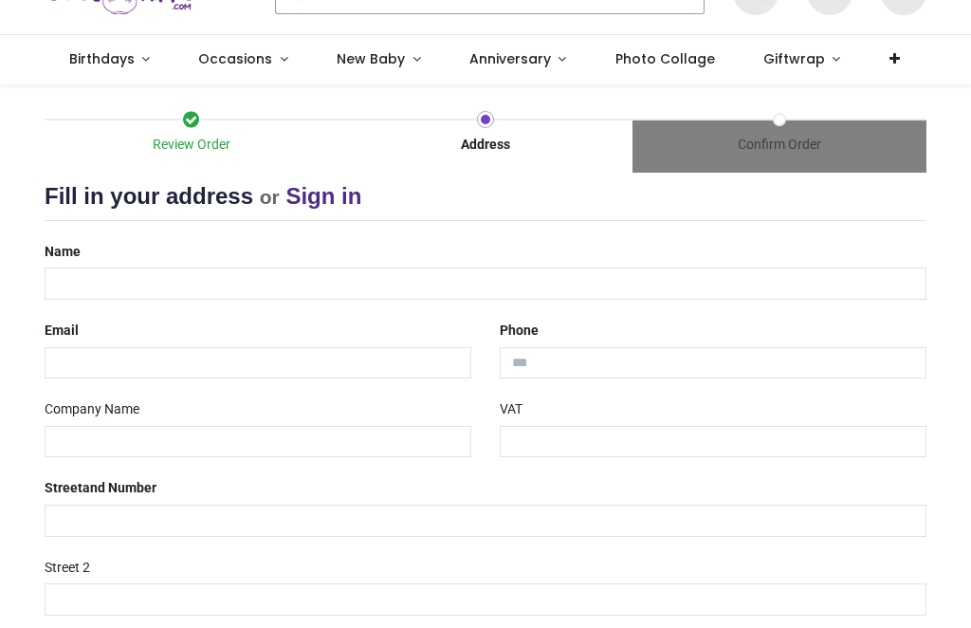
click at [170, 242] on div "Name" at bounding box center [485, 268] width 910 height 64
click at [157, 242] on div "Name" at bounding box center [485, 268] width 910 height 64
click at [143, 236] on div "Name" at bounding box center [485, 268] width 910 height 64
click at [210, 257] on div "Name" at bounding box center [485, 268] width 910 height 64
click at [876, 114] on div "Review Order Address Confirm Order" at bounding box center [485, 133] width 910 height 82
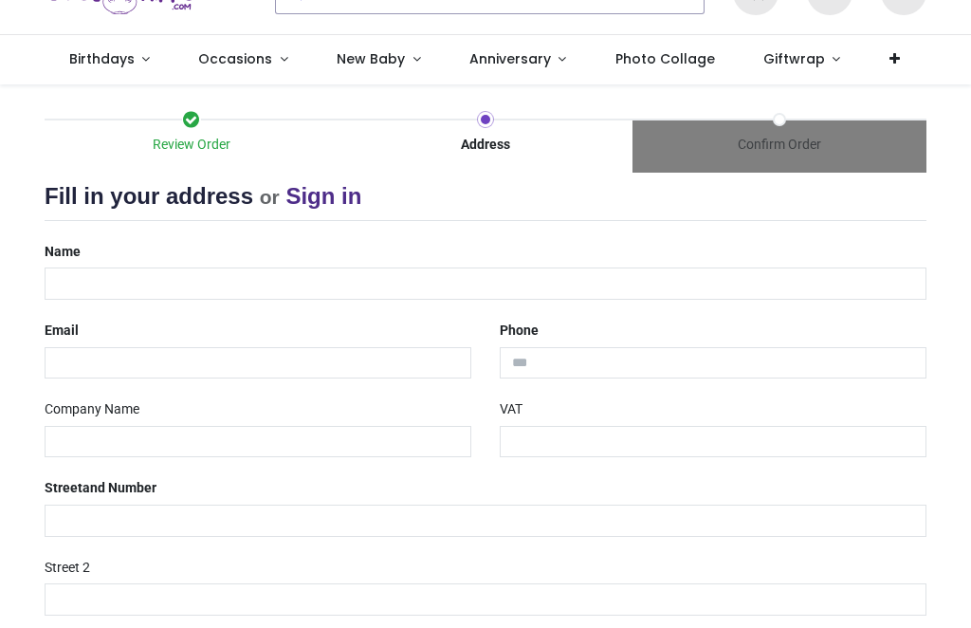
click at [497, 119] on div "Address" at bounding box center [485, 146] width 294 height 55
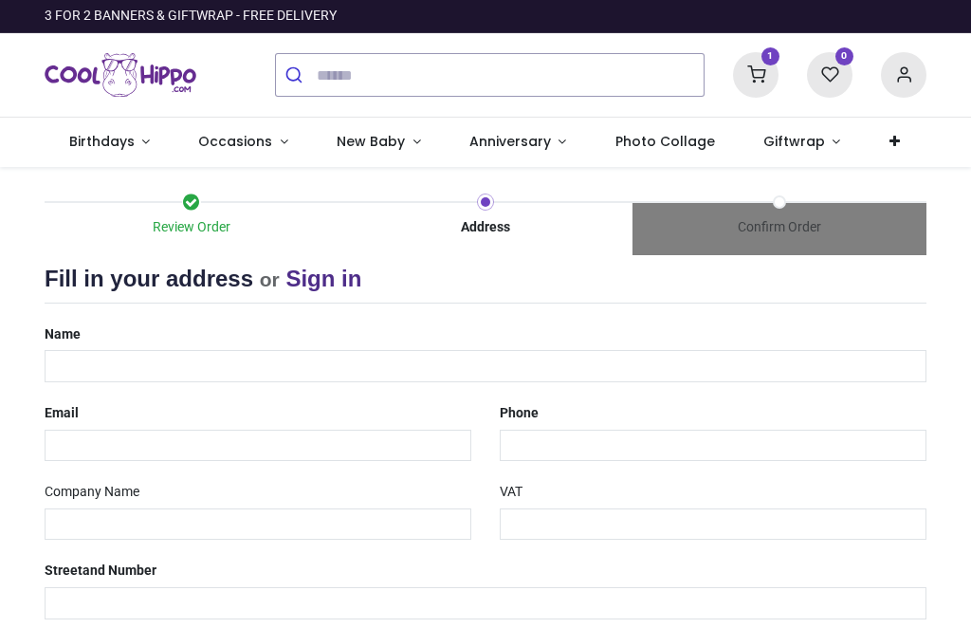
click at [170, 319] on div "Name" at bounding box center [485, 351] width 910 height 64
click at [206, 320] on div "Name" at bounding box center [485, 351] width 910 height 64
click at [219, 309] on div "Fill in your address or Sign in Name Email Phone Company Name [GEOGRAPHIC_DATA]" at bounding box center [486, 609] width 882 height 692
click at [277, 321] on div "Name" at bounding box center [485, 351] width 910 height 64
click at [293, 319] on div "Name" at bounding box center [485, 351] width 910 height 64
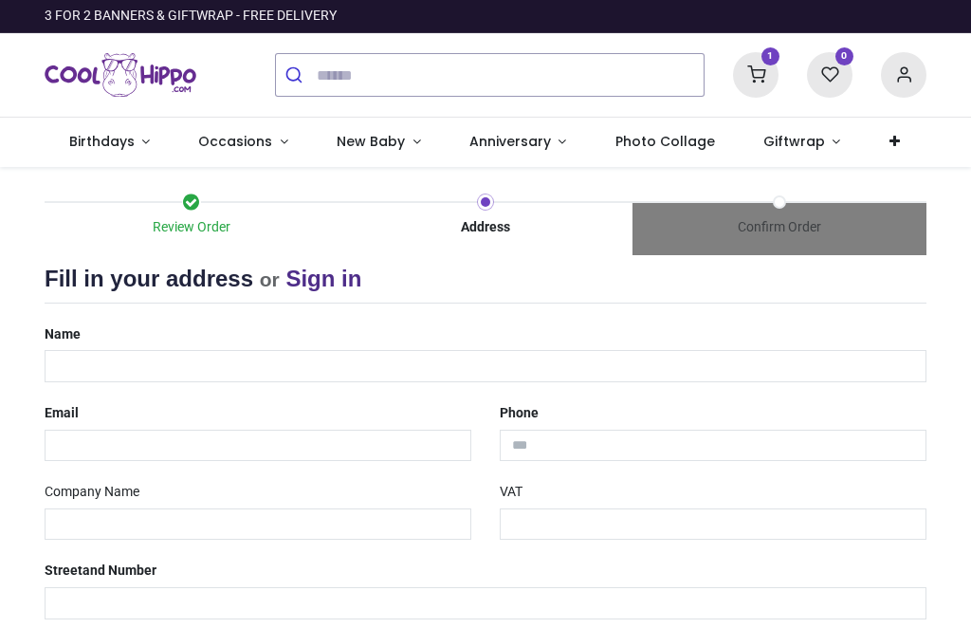
click at [910, 65] on icon at bounding box center [904, 75] width 46 height 46
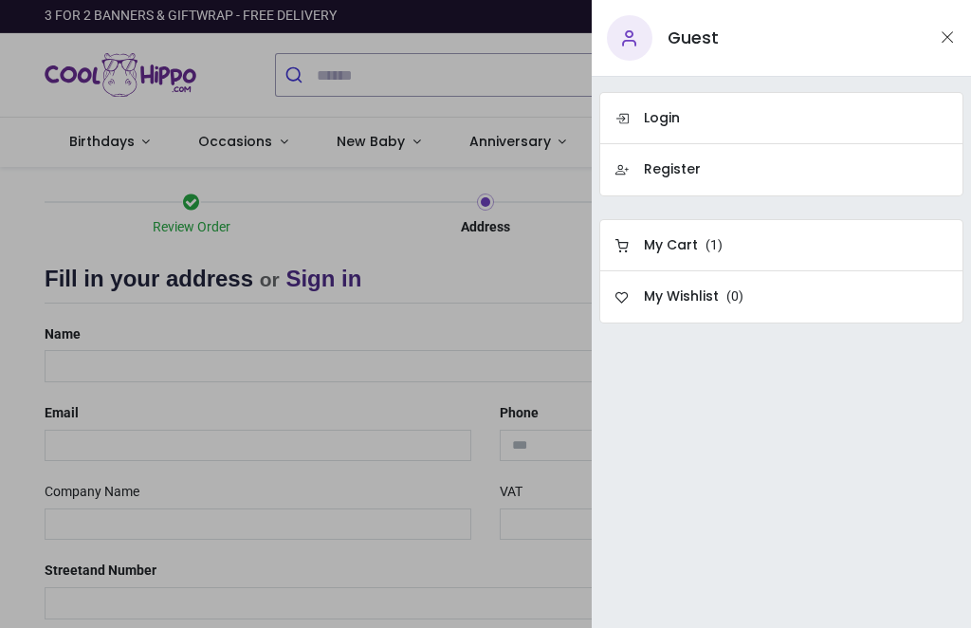
click at [669, 157] on link "Register" at bounding box center [781, 170] width 364 height 52
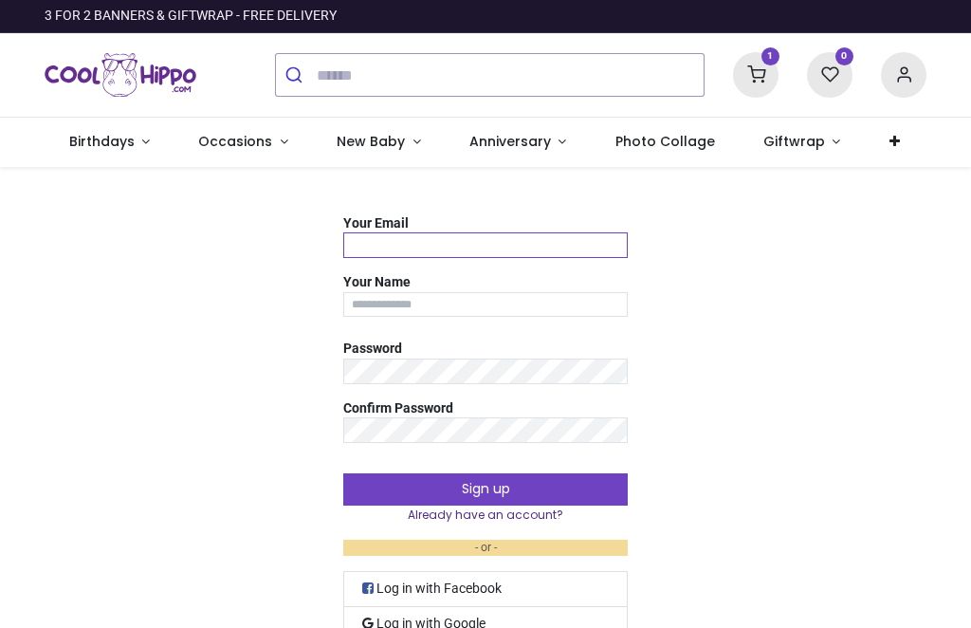
click at [381, 238] on input "Your Email" at bounding box center [485, 245] width 284 height 26
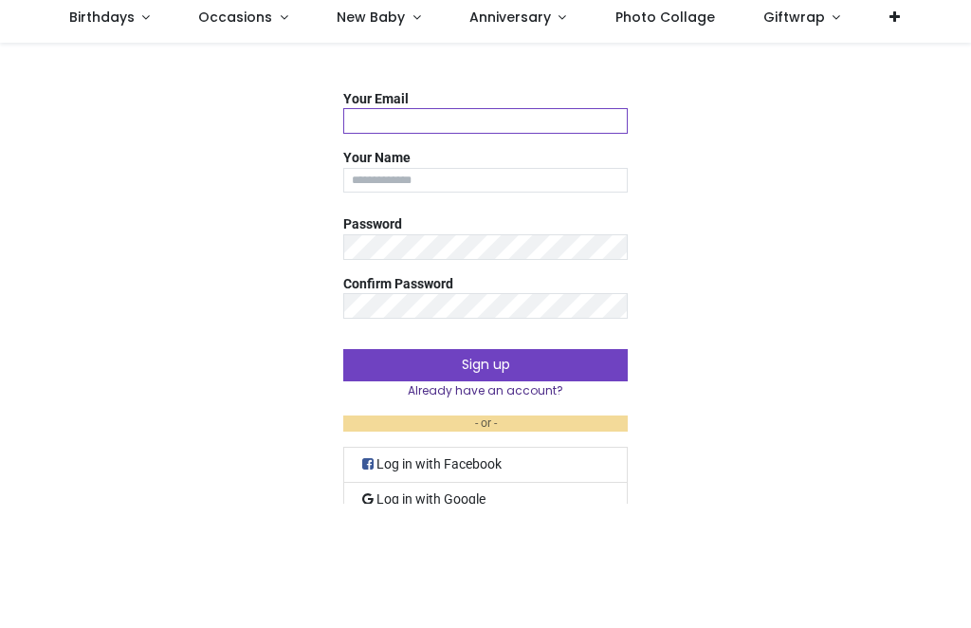
click at [376, 232] on input "Your Email" at bounding box center [485, 245] width 284 height 26
type input "**********"
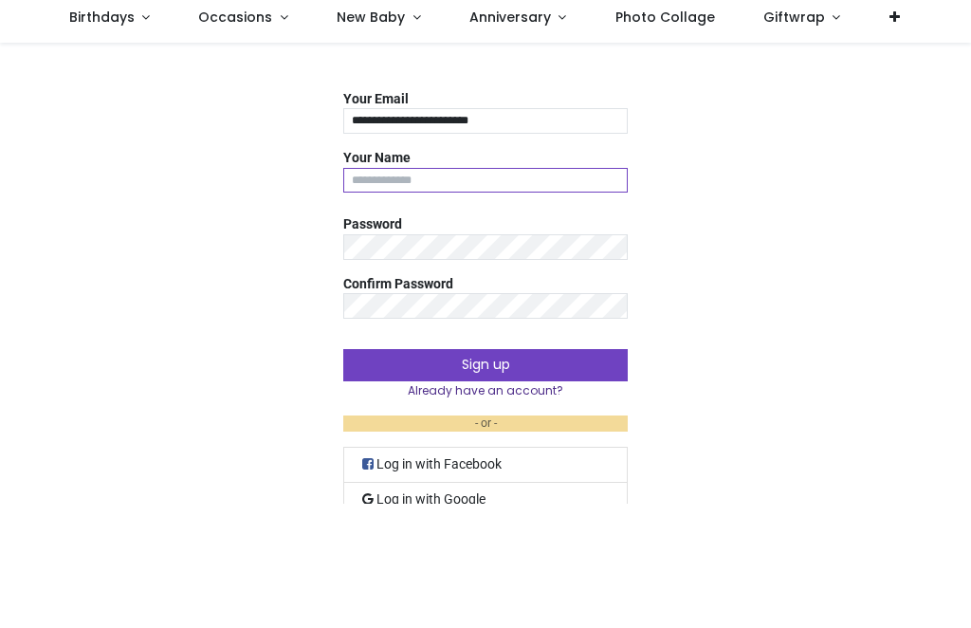
click at [374, 292] on input "Your Name" at bounding box center [485, 305] width 284 height 26
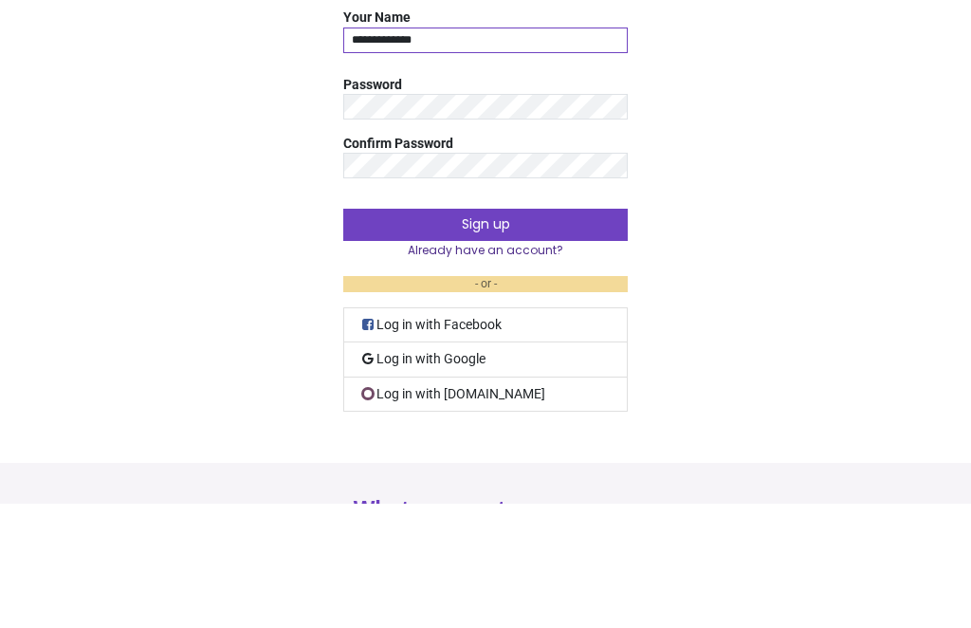
scroll to position [32, 0]
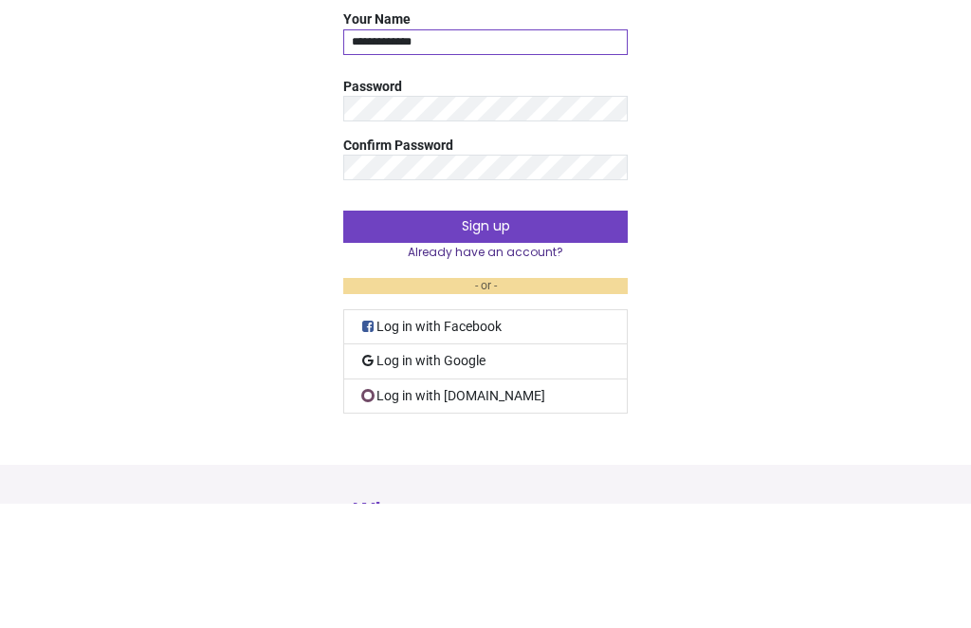
type input "**********"
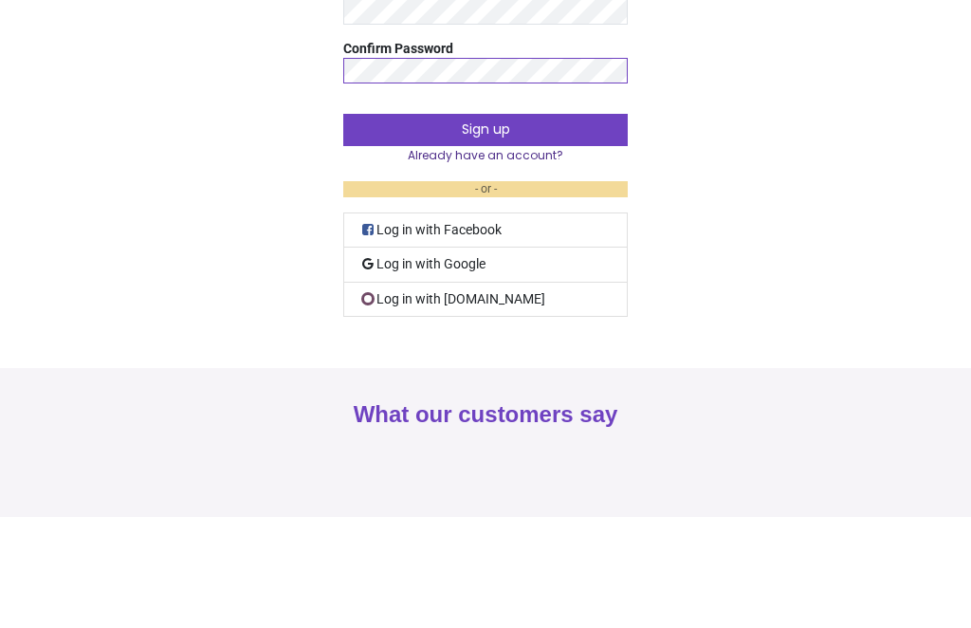
scroll to position [140, 0]
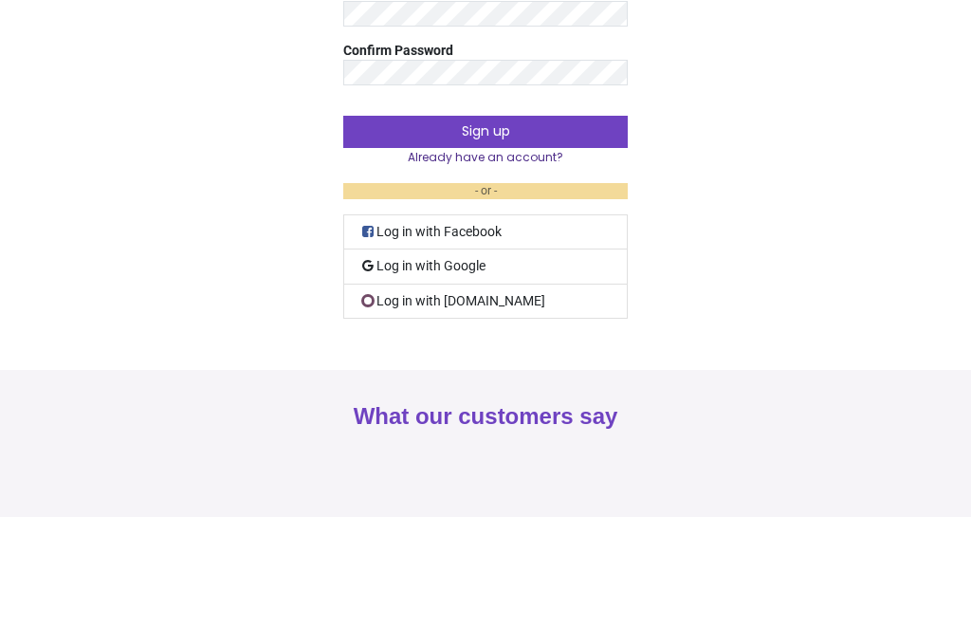
click at [489, 227] on button "Sign up" at bounding box center [485, 243] width 284 height 32
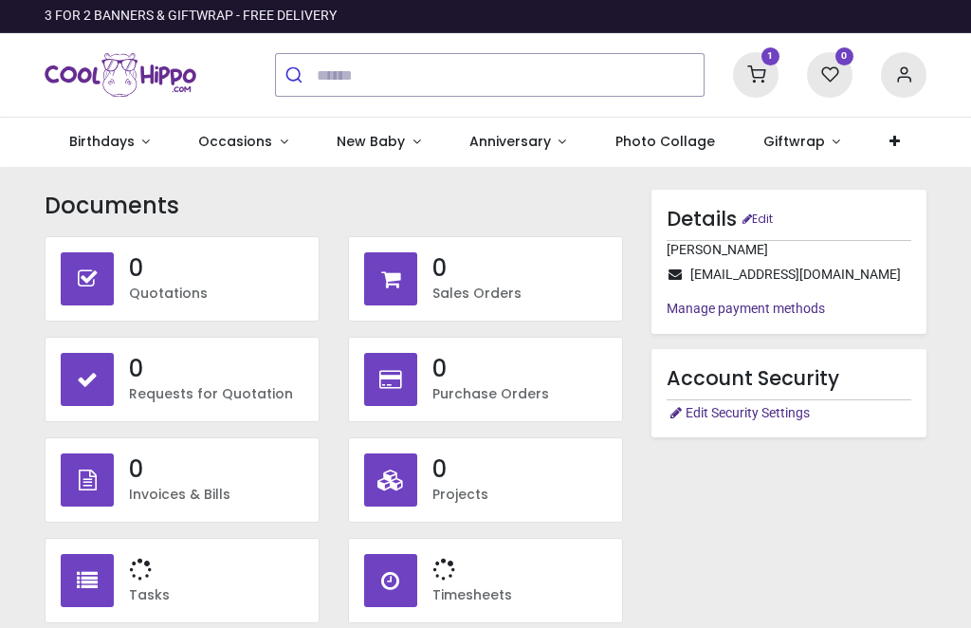
type input "**********"
click at [758, 65] on icon at bounding box center [756, 75] width 46 height 46
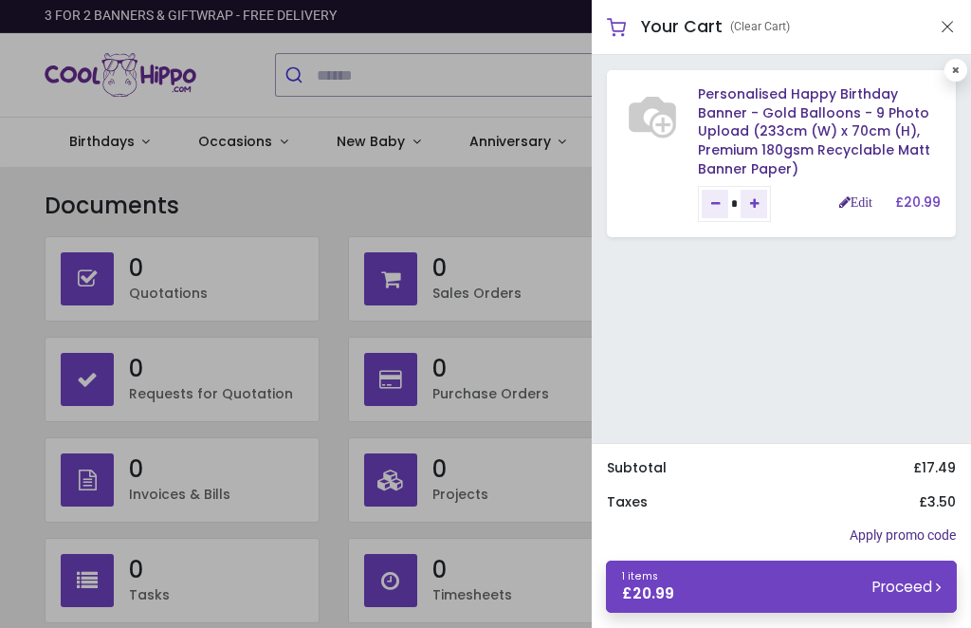
click at [919, 580] on small "Proceed" at bounding box center [906, 586] width 68 height 20
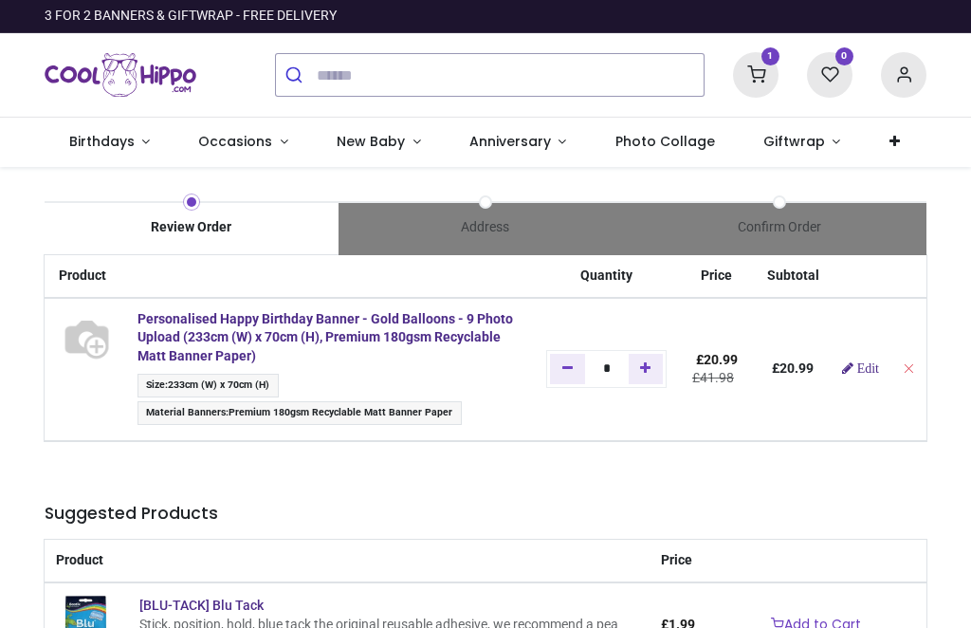
type input "**********"
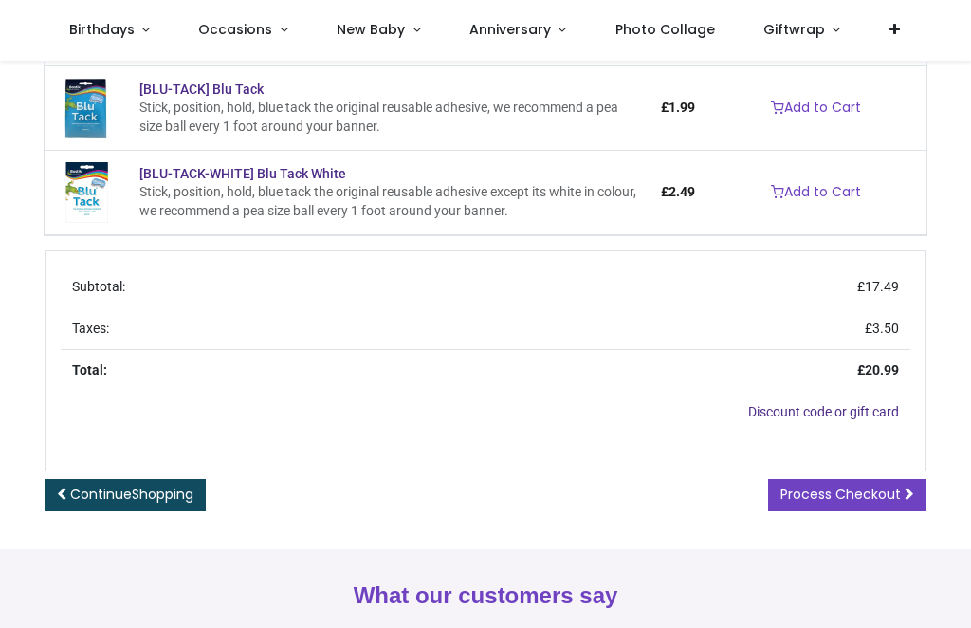
scroll to position [412, 0]
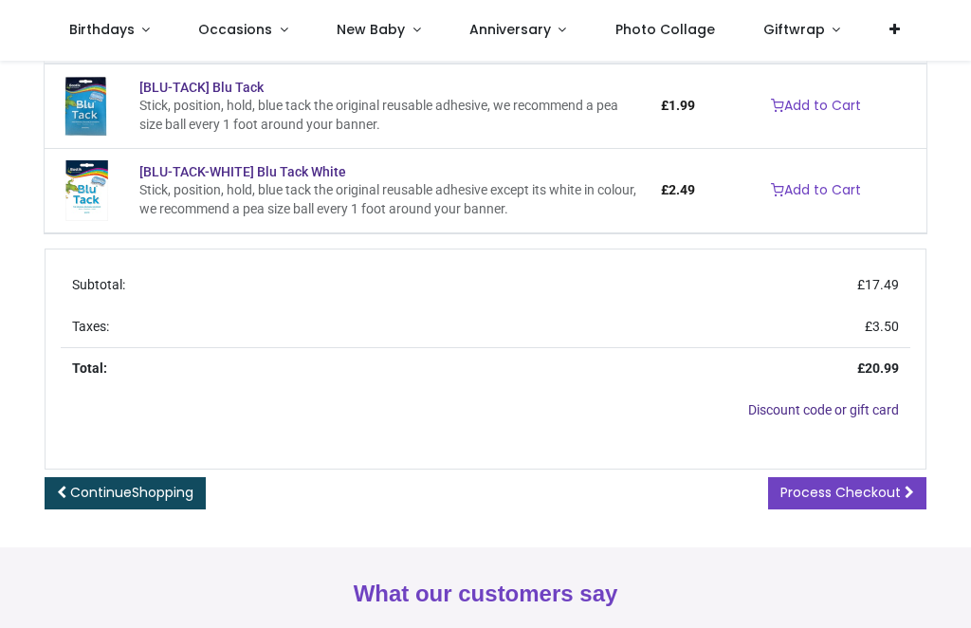
click at [876, 489] on span "Process Checkout" at bounding box center [840, 492] width 120 height 19
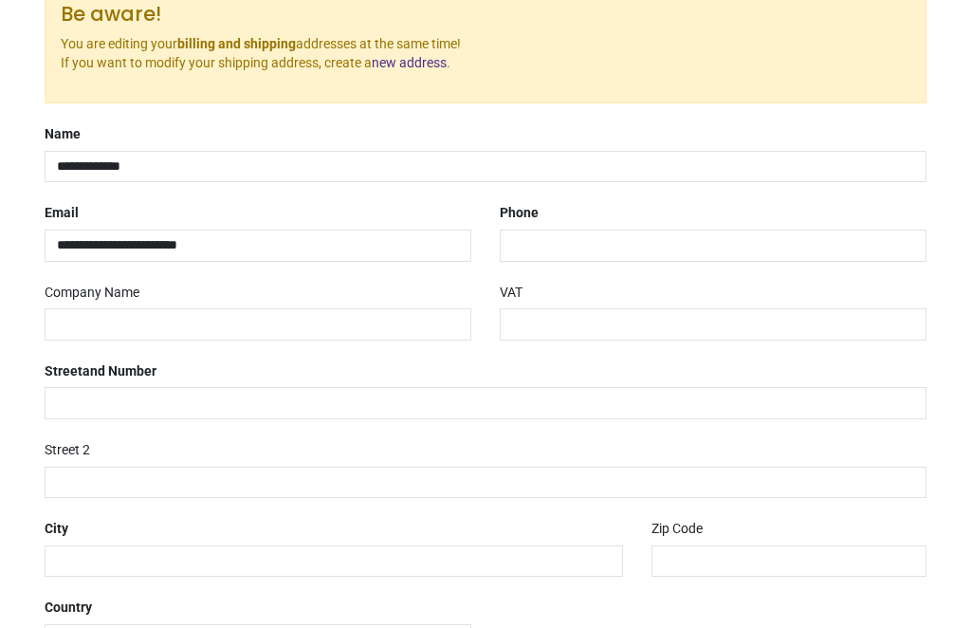
scroll to position [326, 0]
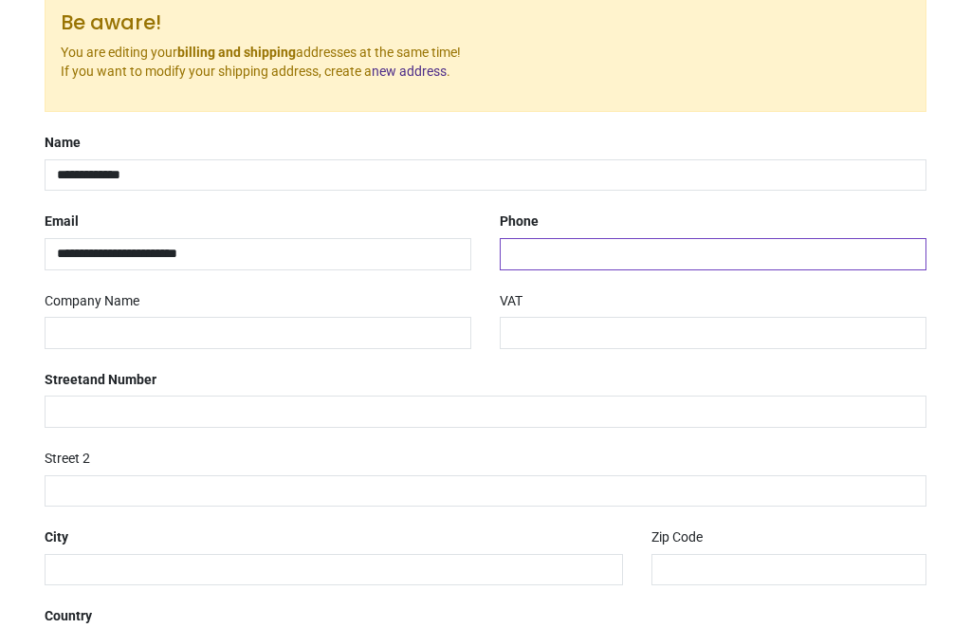
click at [528, 247] on input "tel" at bounding box center [713, 254] width 427 height 32
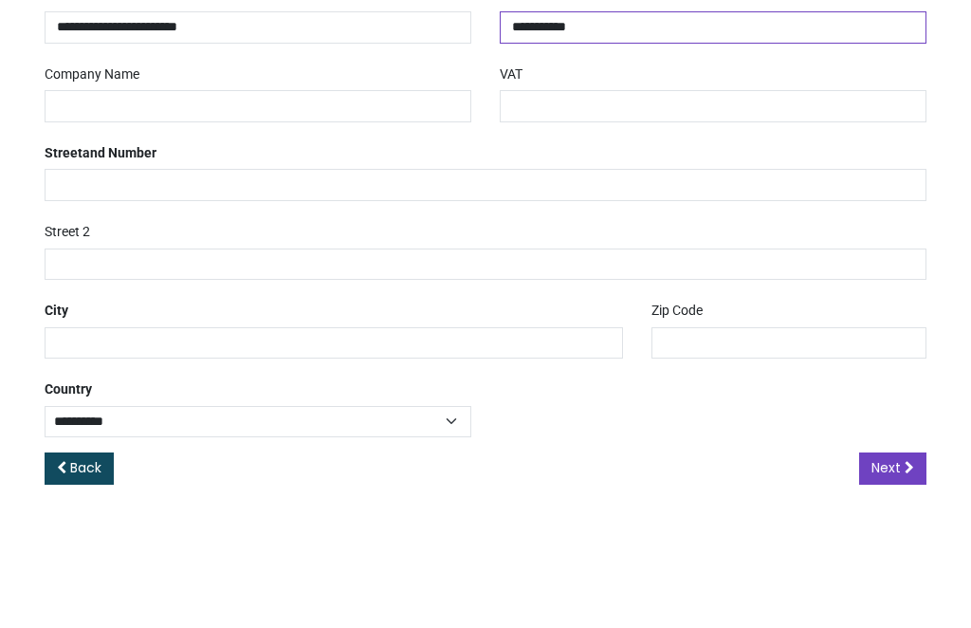
scroll to position [422, 0]
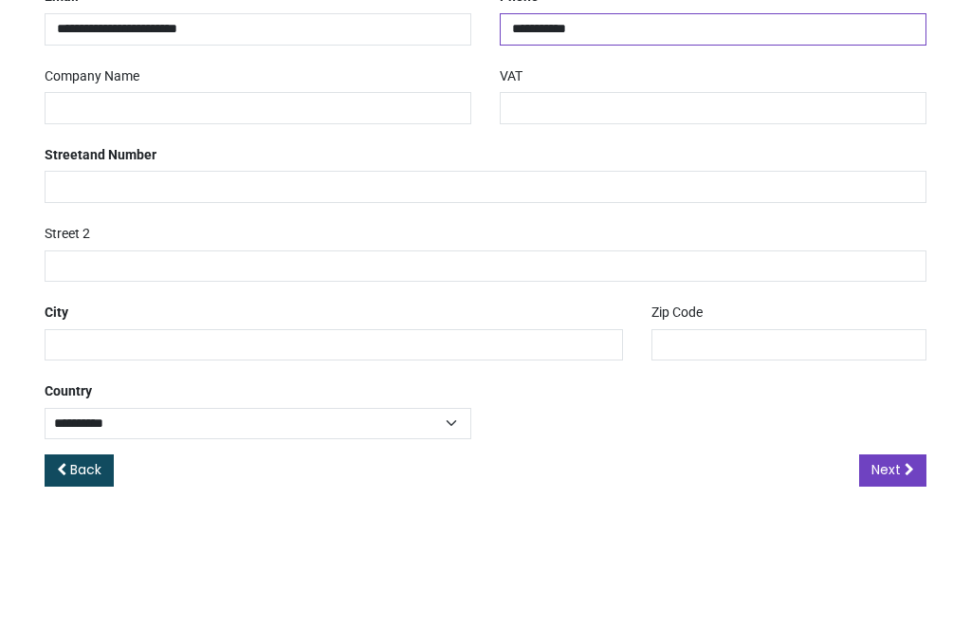
type input "**********"
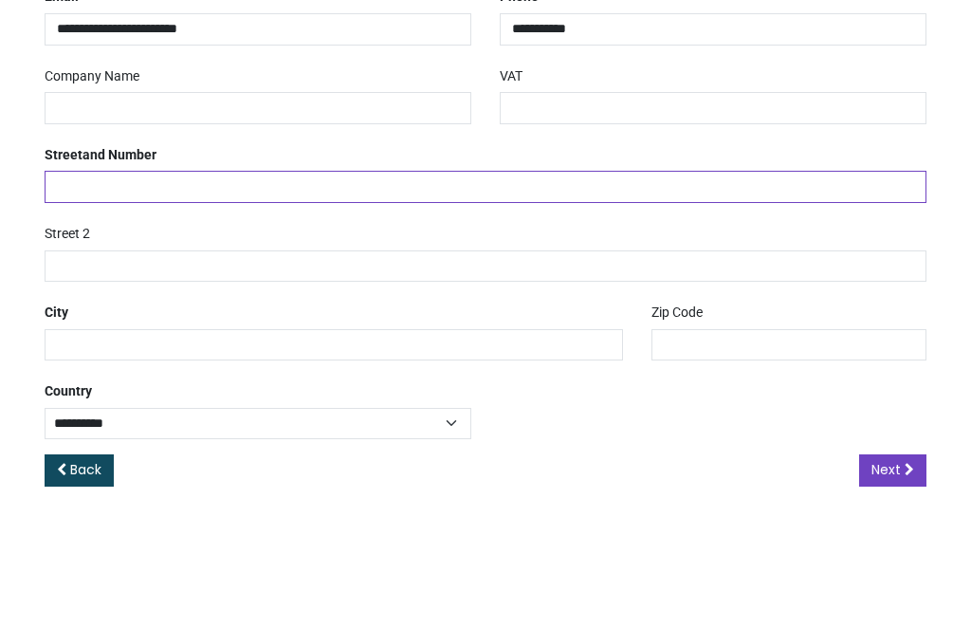
click at [75, 300] on input "text" at bounding box center [486, 316] width 882 height 32
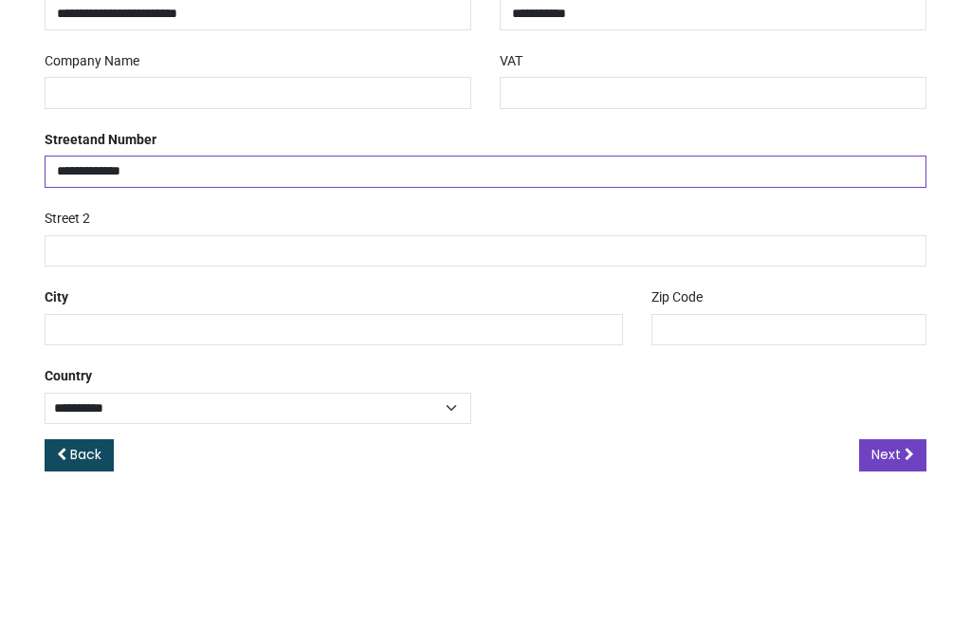
scroll to position [436, 0]
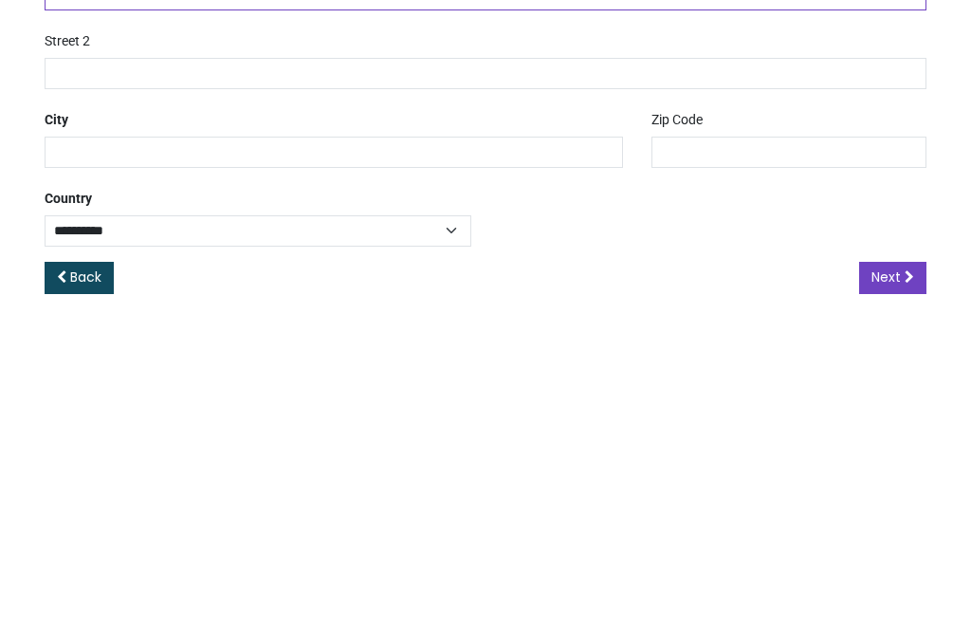
type input "**********"
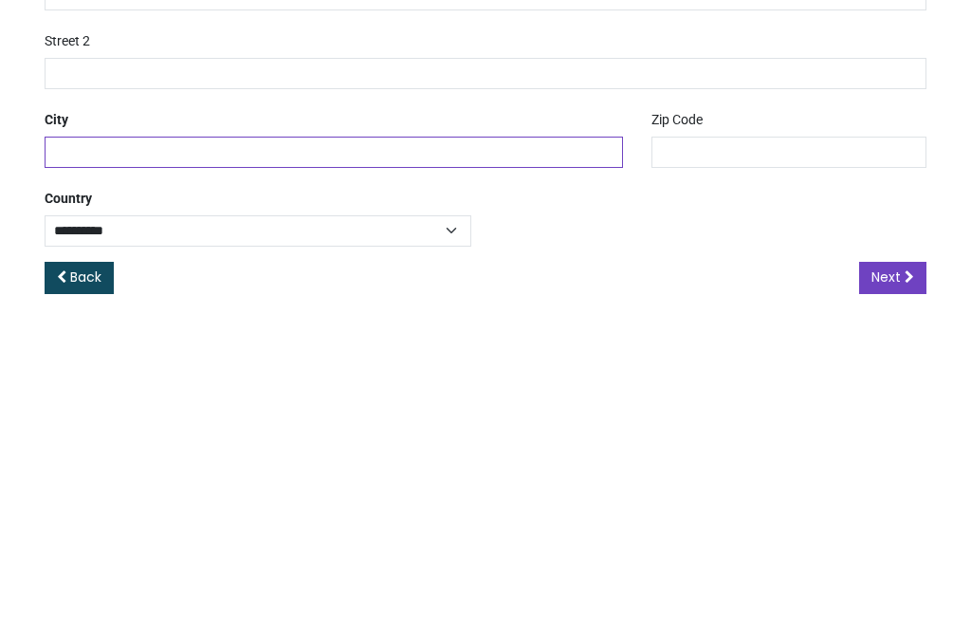
click at [64, 444] on input "text" at bounding box center [334, 460] width 578 height 32
type input "******"
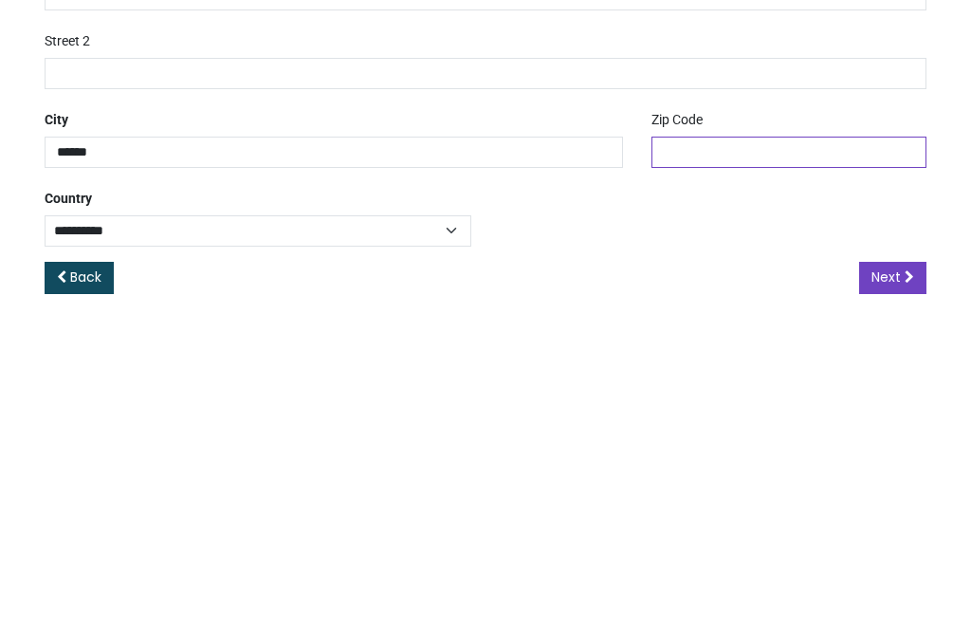
click at [667, 444] on input "text" at bounding box center [788, 460] width 275 height 32
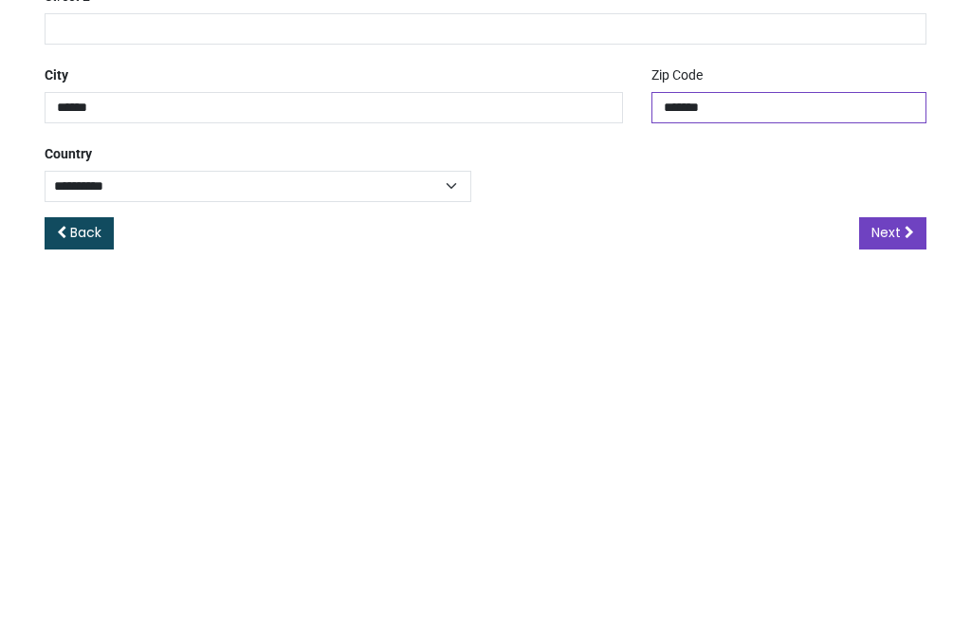
type input "*******"
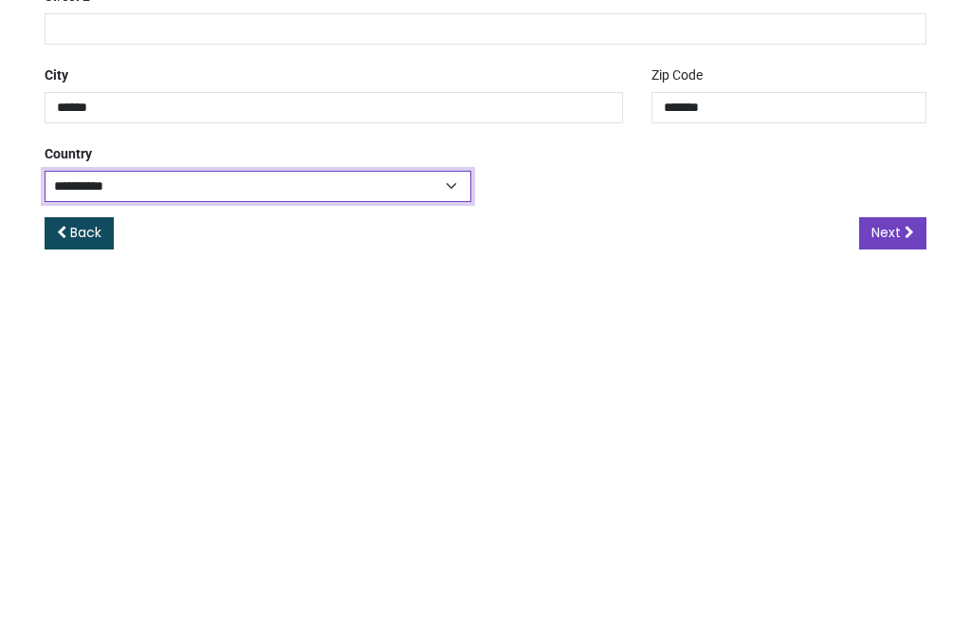
click at [449, 522] on select "**********" at bounding box center [258, 537] width 427 height 31
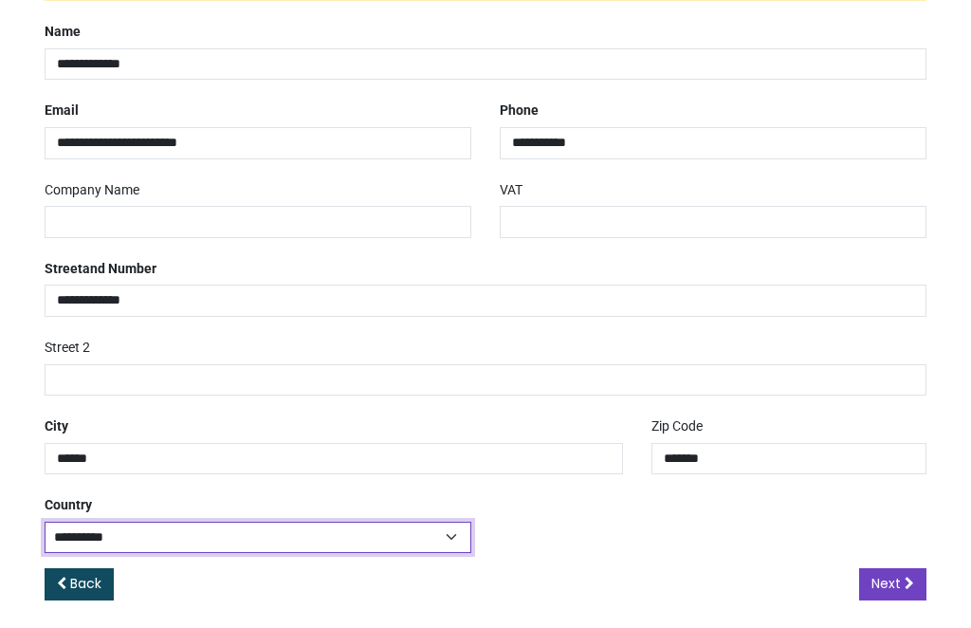
select select "***"
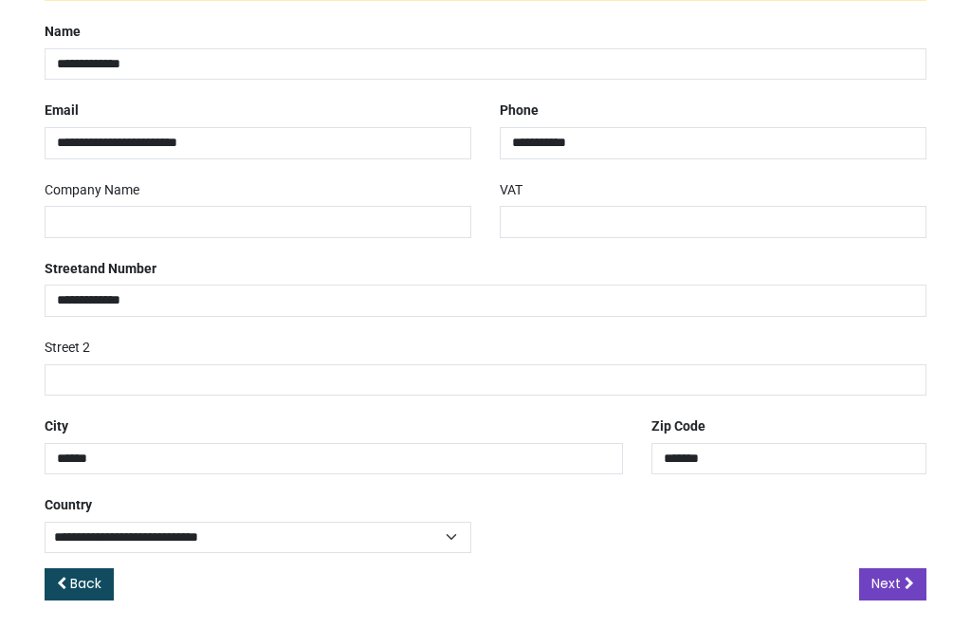
click at [885, 575] on span "Next" at bounding box center [885, 584] width 29 height 19
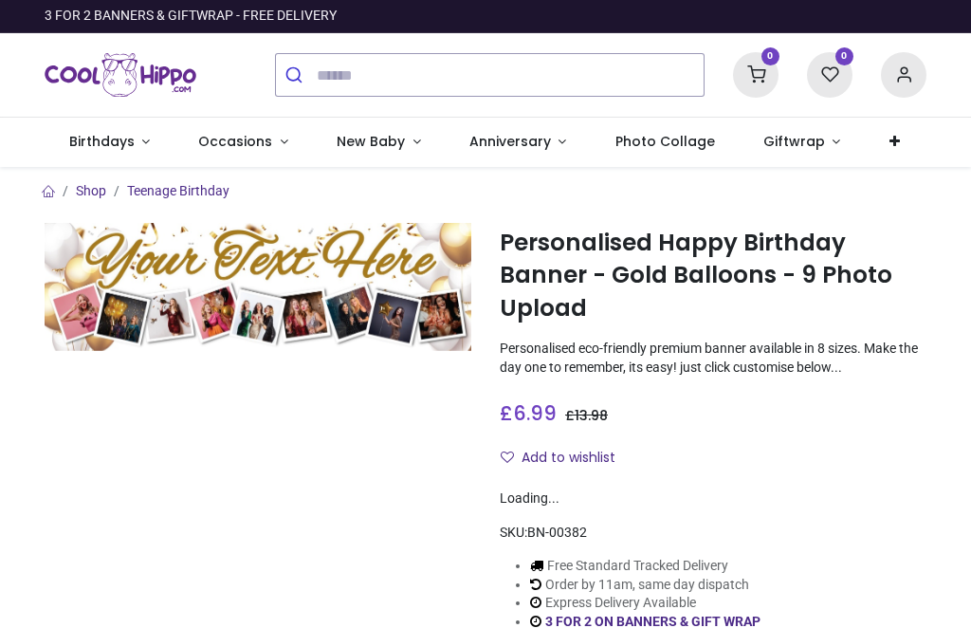
type input "**********"
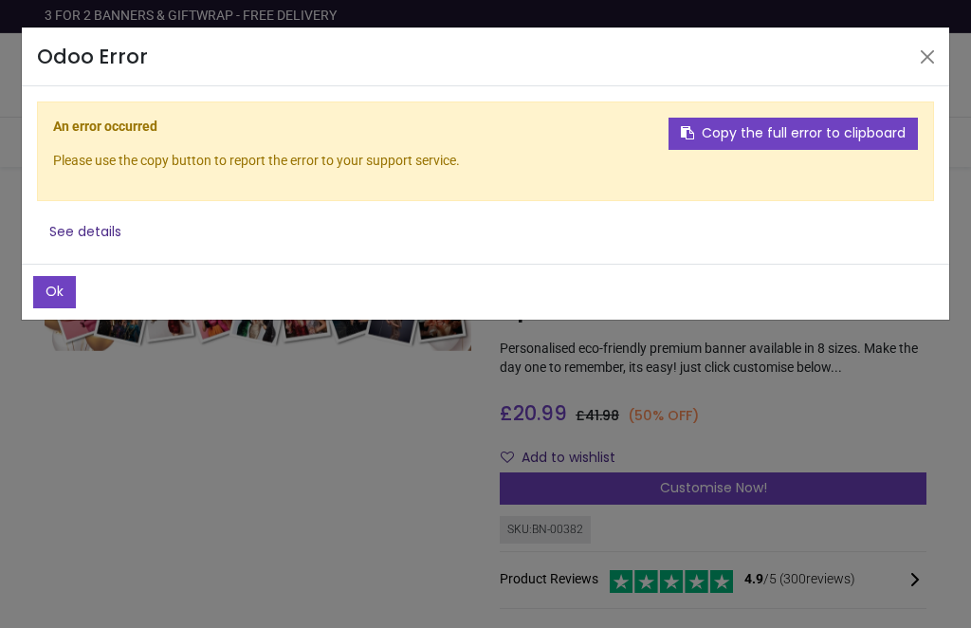
click at [82, 220] on button "See details" at bounding box center [85, 232] width 97 height 32
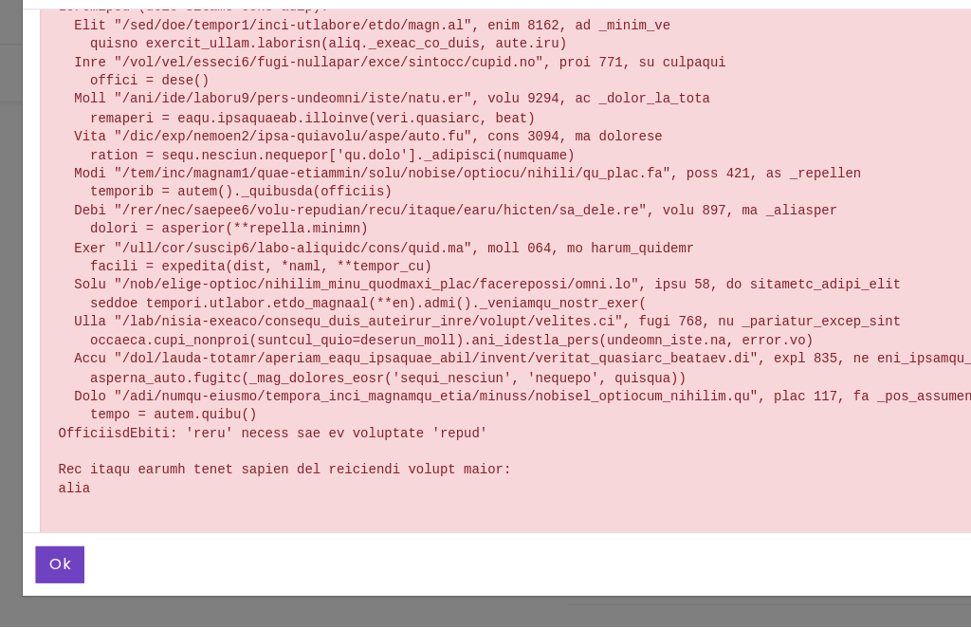
scroll to position [287, 0]
click at [37, 361] on div at bounding box center [485, 305] width 897 height 486
click at [48, 557] on button "Ok" at bounding box center [54, 573] width 43 height 32
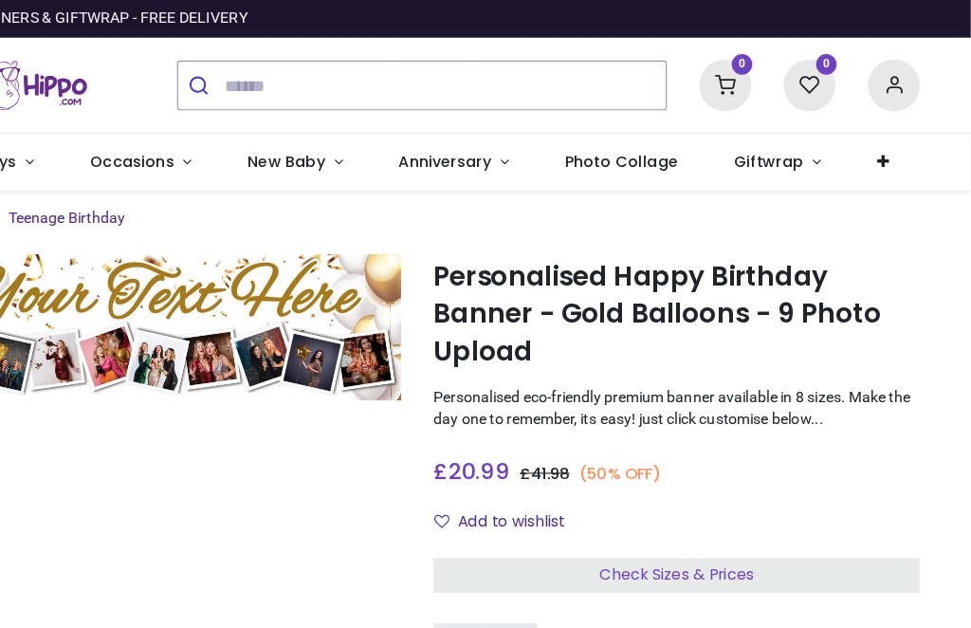
click at [881, 61] on icon at bounding box center [904, 75] width 46 height 46
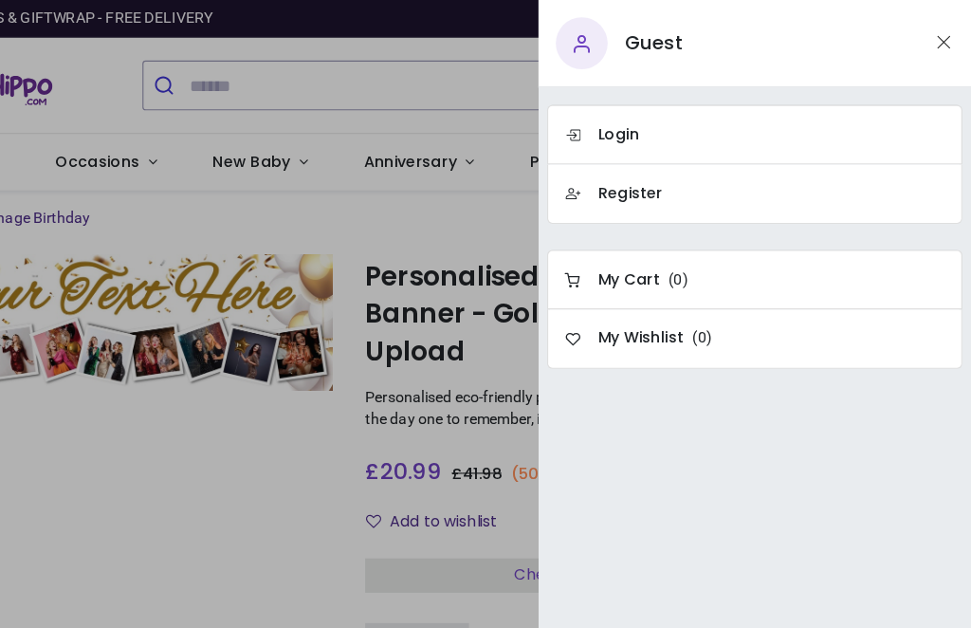
click at [644, 114] on h6 "Login" at bounding box center [662, 118] width 36 height 19
